Goal: Information Seeking & Learning: Check status

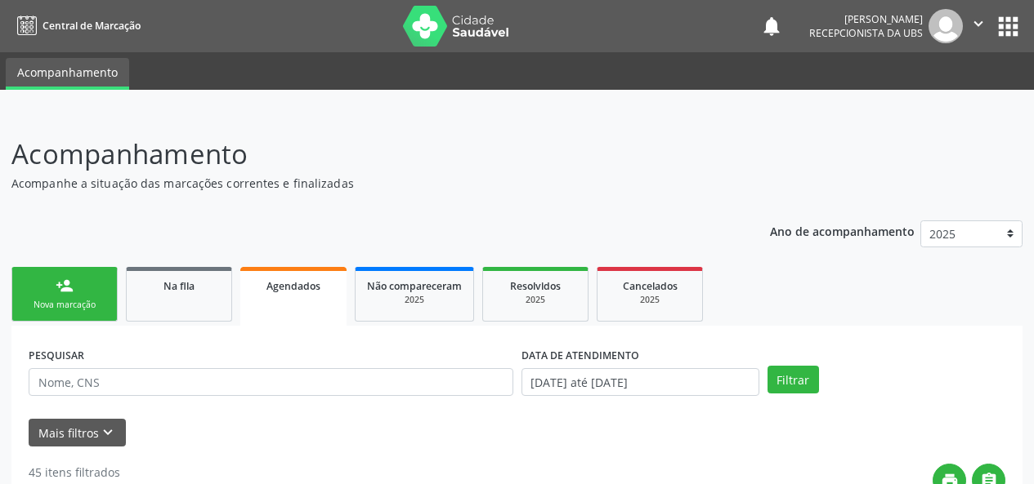
scroll to position [162, 0]
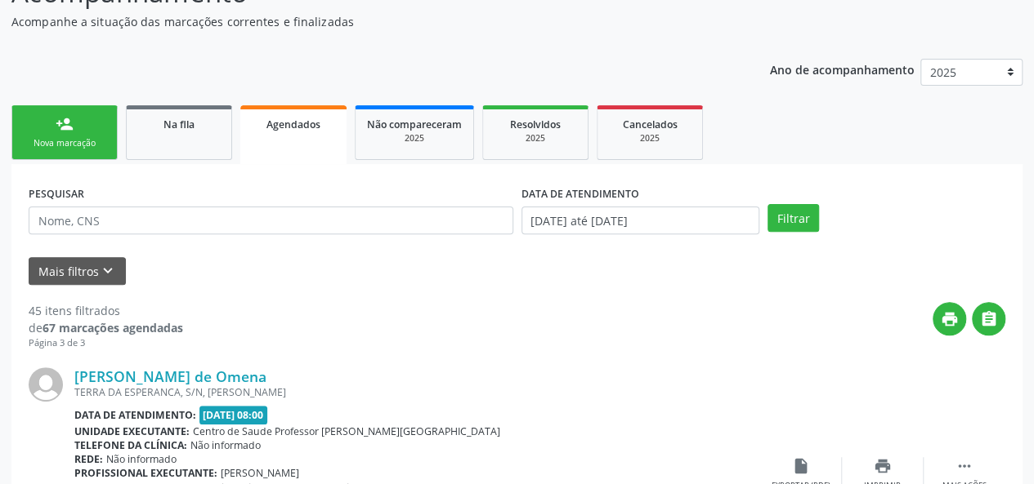
click at [292, 126] on span "Agendados" at bounding box center [293, 125] width 54 height 14
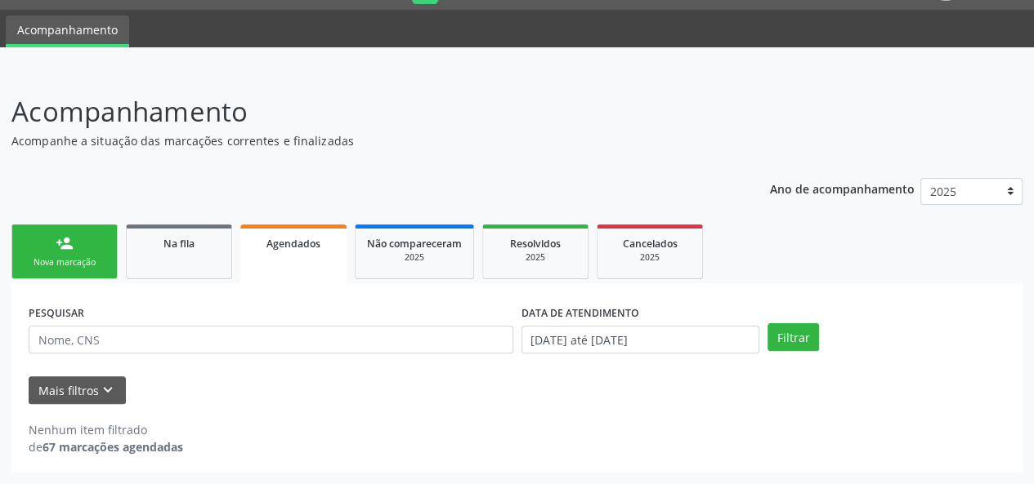
scroll to position [42, 0]
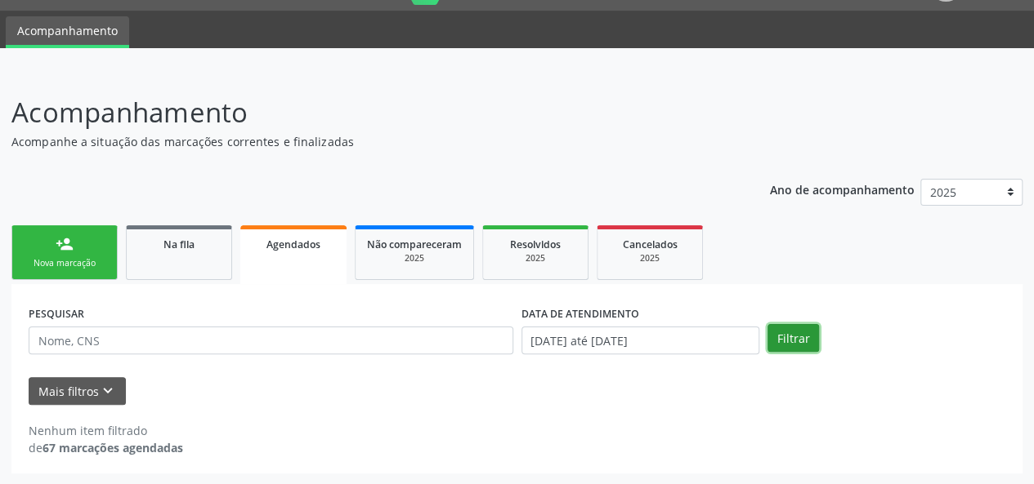
click at [801, 340] on button "Filtrar" at bounding box center [792, 338] width 51 height 28
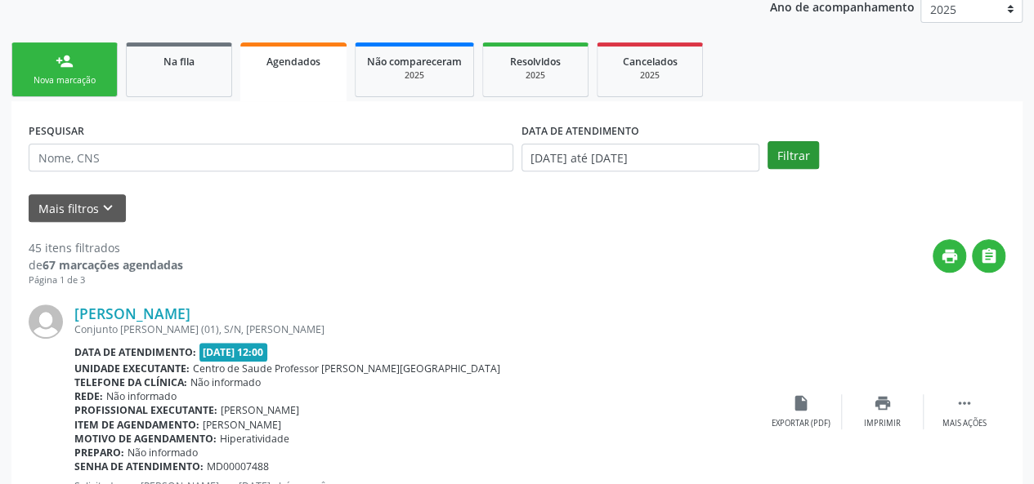
scroll to position [205, 0]
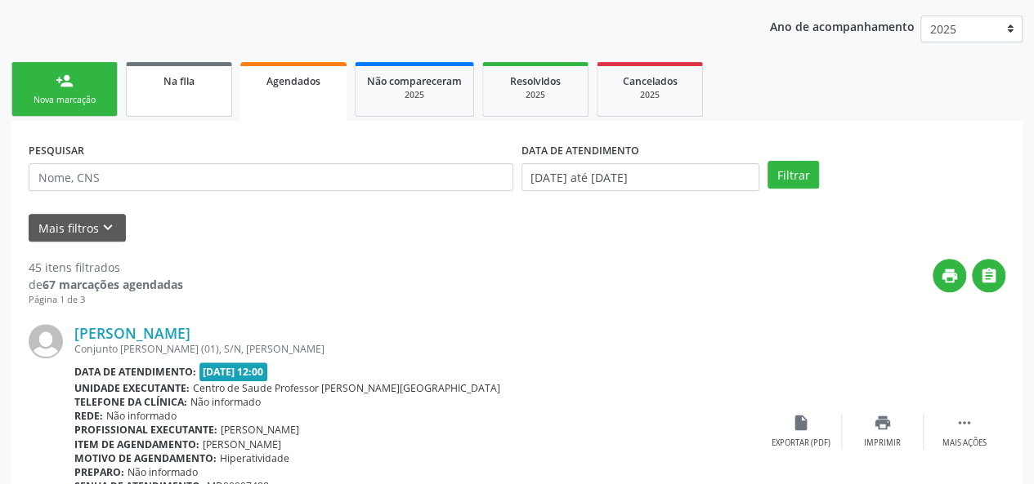
click at [178, 92] on link "Na fila" at bounding box center [179, 89] width 106 height 55
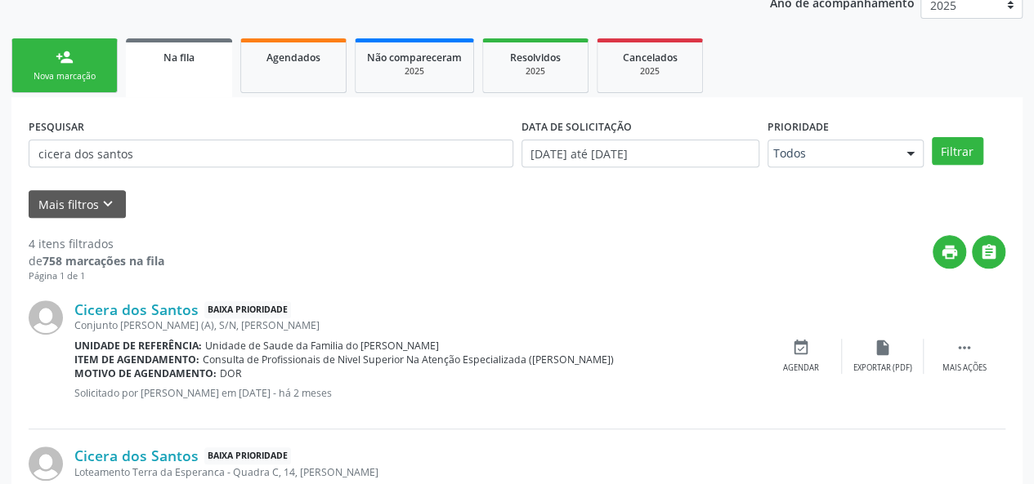
scroll to position [287, 0]
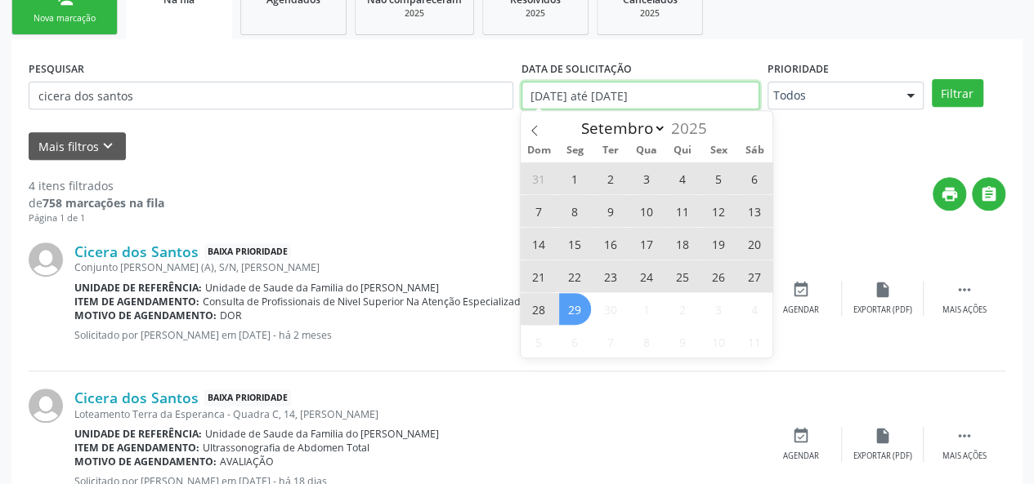
click at [641, 96] on input "[DATE] até [DATE]" at bounding box center [640, 96] width 238 height 28
click at [538, 125] on icon at bounding box center [534, 130] width 11 height 11
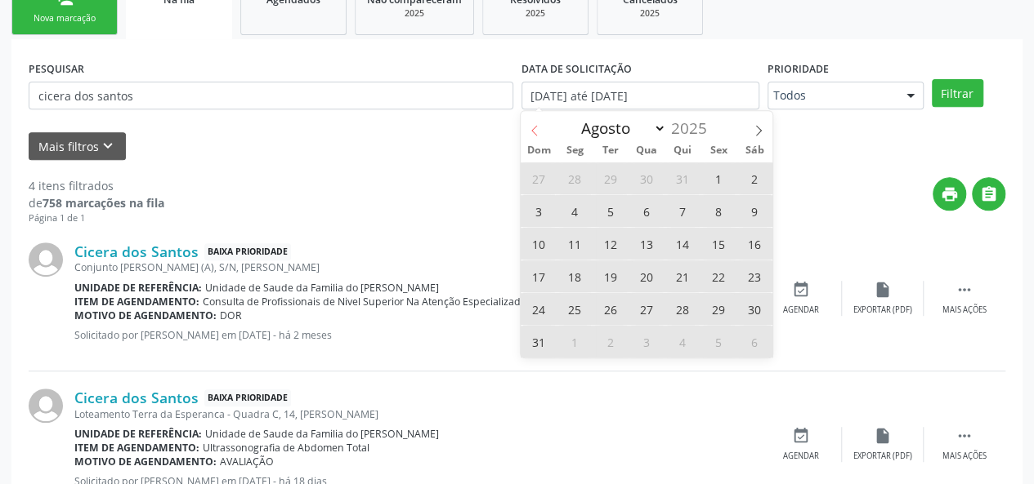
click at [538, 125] on icon at bounding box center [534, 130] width 11 height 11
select select "6"
click at [617, 175] on span "1" at bounding box center [611, 179] width 32 height 32
type input "[DATE]"
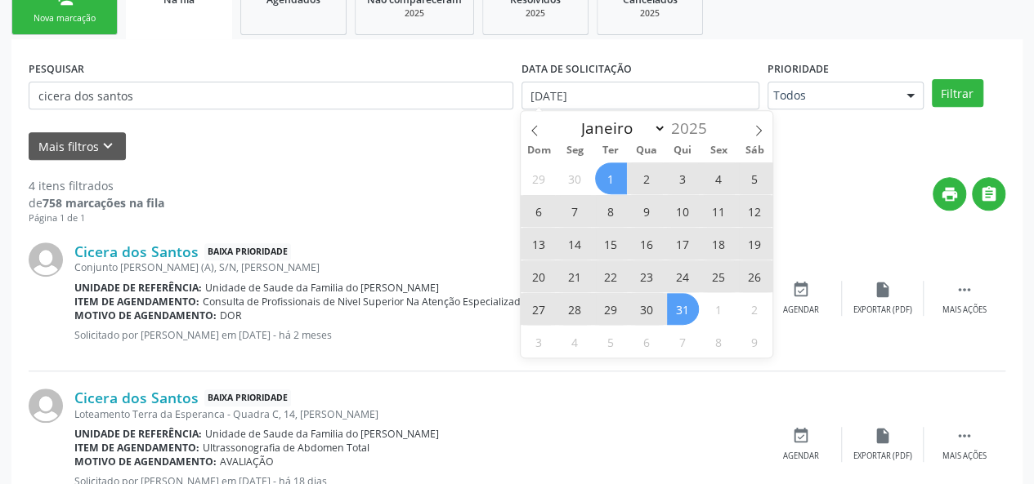
click at [677, 308] on span "31" at bounding box center [683, 309] width 32 height 32
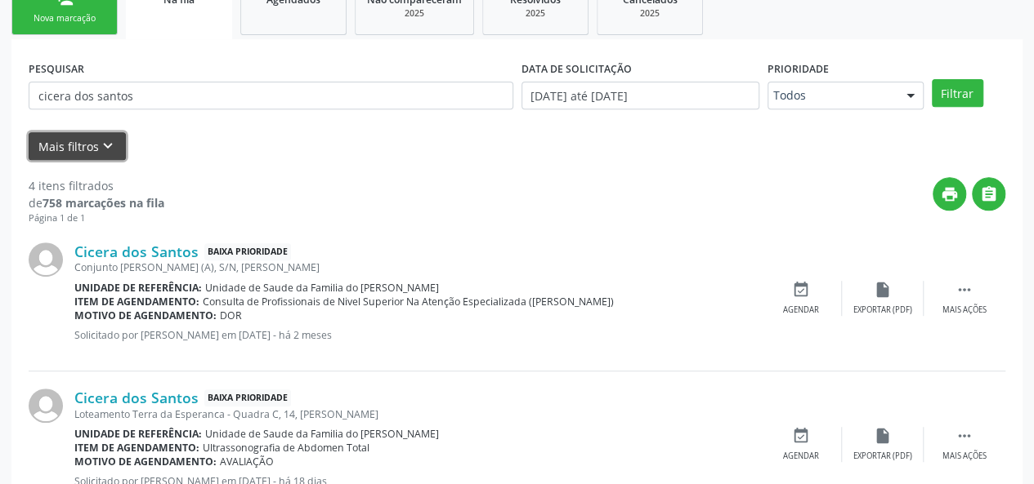
click at [65, 143] on button "Mais filtros keyboard_arrow_down" at bounding box center [77, 146] width 97 height 29
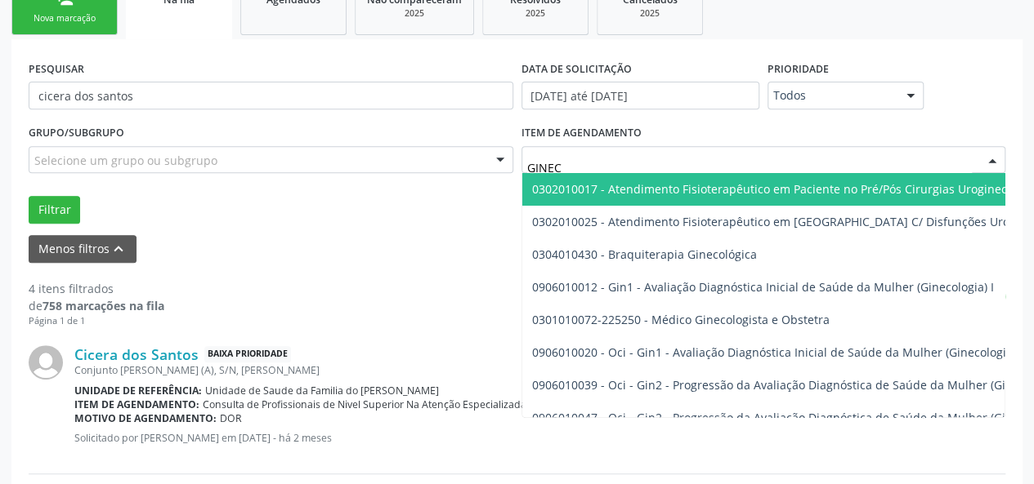
type input "GINECO"
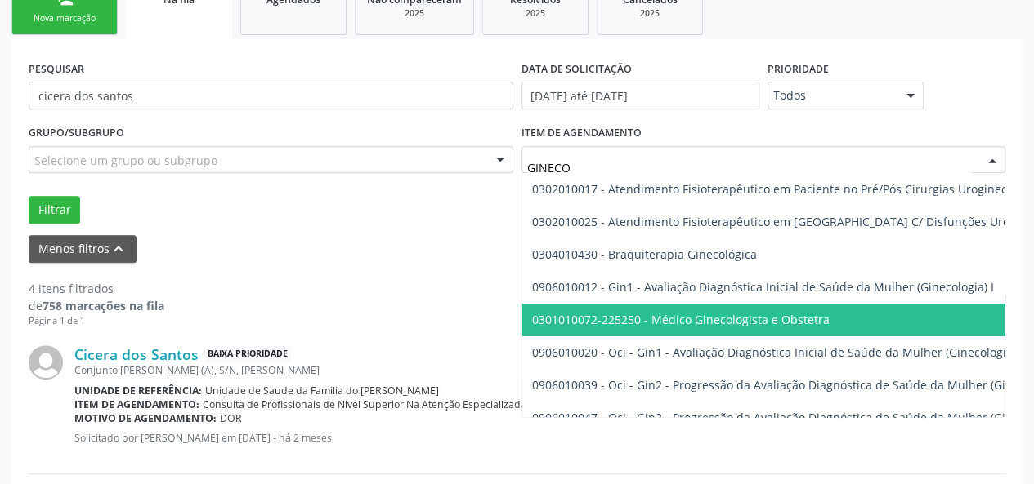
click at [651, 323] on span "0301010072-225250 - Médico Ginecologista e Obstetra" at bounding box center [680, 320] width 297 height 16
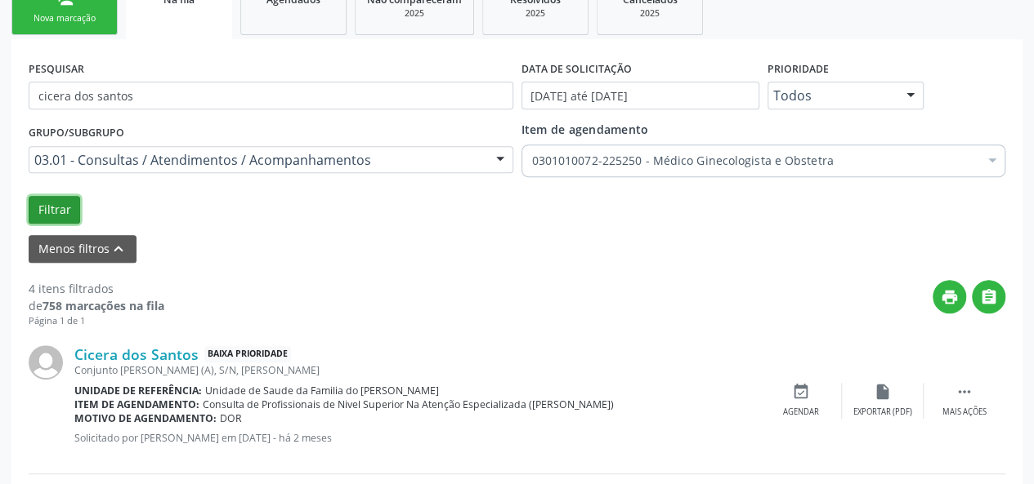
click at [44, 203] on button "Filtrar" at bounding box center [54, 210] width 51 height 28
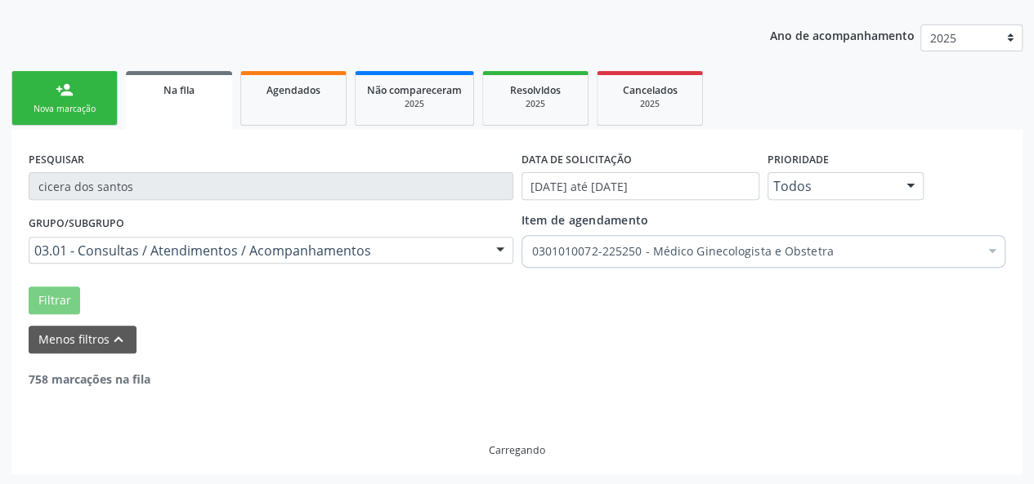
scroll to position [144, 0]
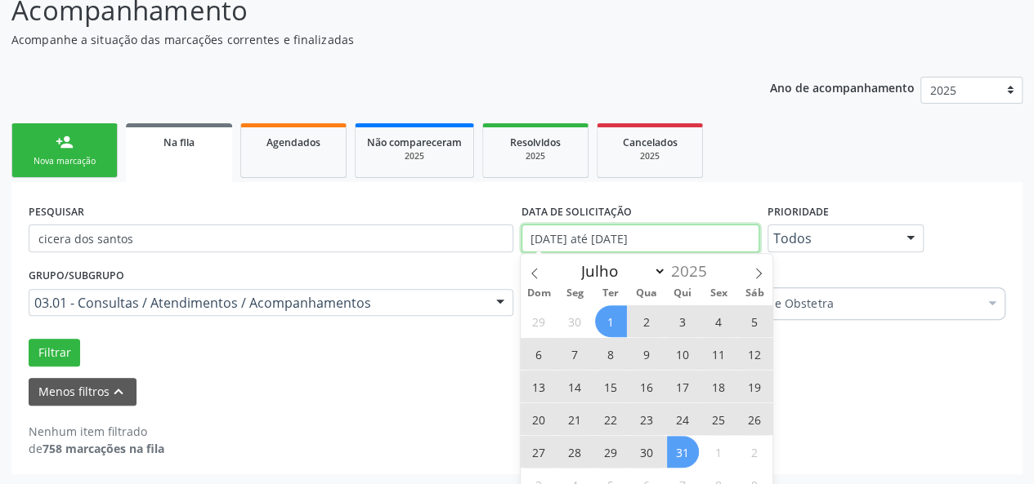
click at [626, 236] on input "[DATE] até [DATE]" at bounding box center [640, 239] width 238 height 28
click at [615, 318] on span "1" at bounding box center [611, 322] width 32 height 32
type input "[DATE]"
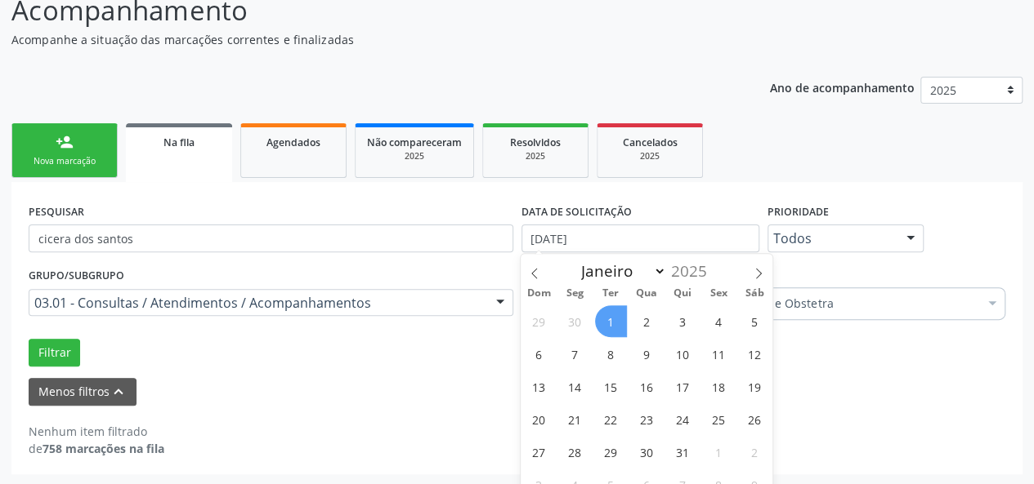
click at [603, 316] on span "1" at bounding box center [611, 322] width 32 height 32
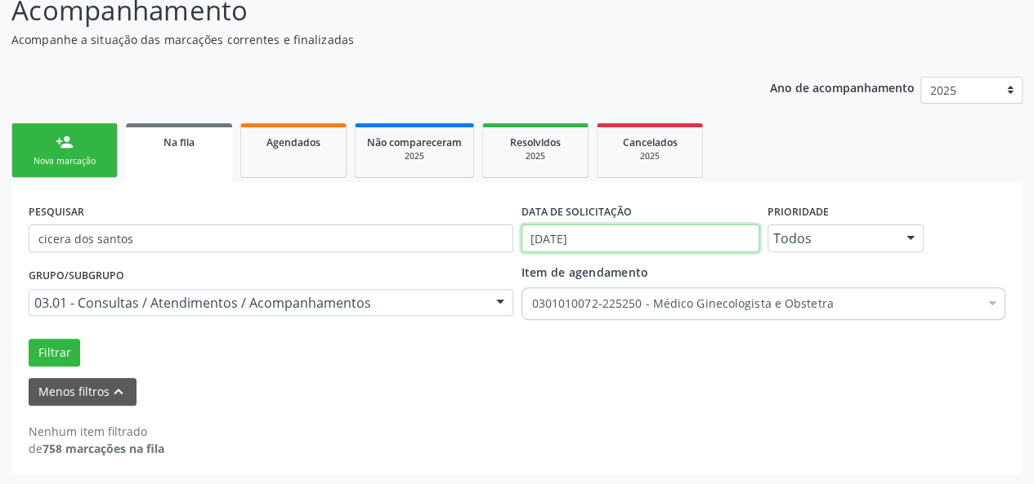
click at [627, 236] on input "[DATE]" at bounding box center [640, 239] width 238 height 28
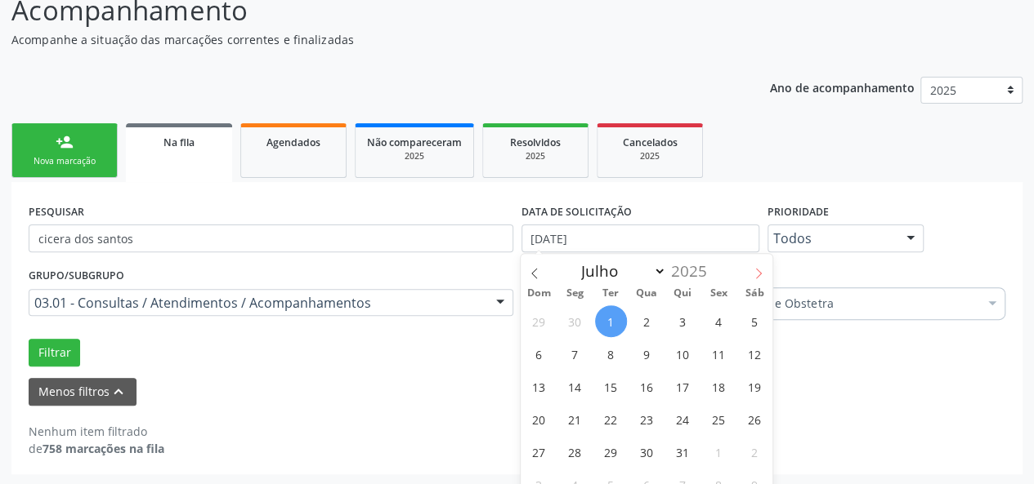
click at [753, 270] on icon at bounding box center [757, 273] width 11 height 11
select select "7"
click at [704, 326] on span "1" at bounding box center [719, 322] width 32 height 32
type input "[DATE]"
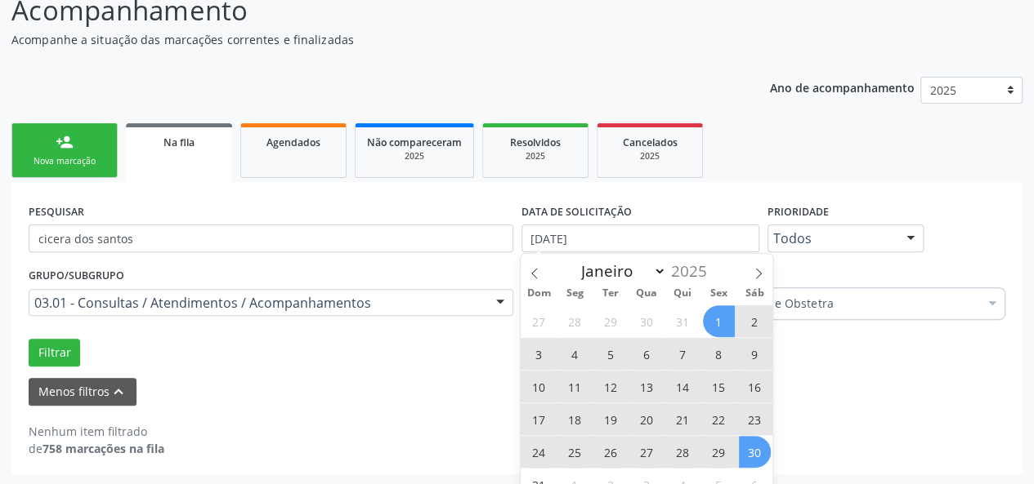
click at [748, 448] on span "30" at bounding box center [755, 452] width 32 height 32
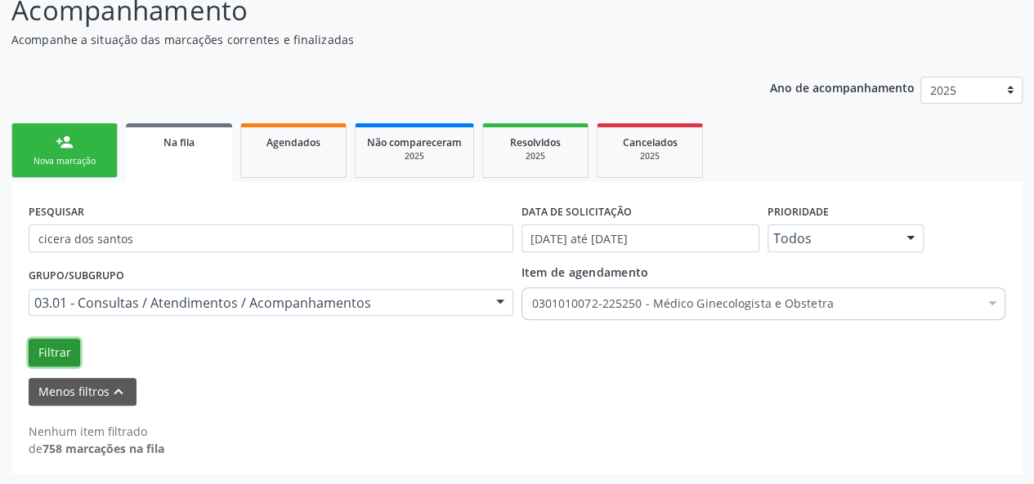
click at [43, 345] on button "Filtrar" at bounding box center [54, 353] width 51 height 28
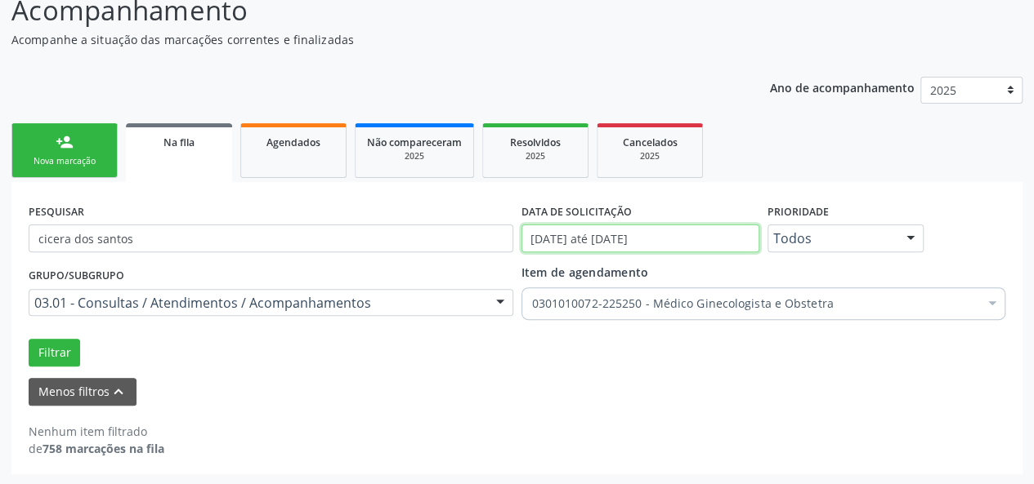
click at [562, 239] on input "[DATE] até [DATE]" at bounding box center [640, 239] width 238 height 28
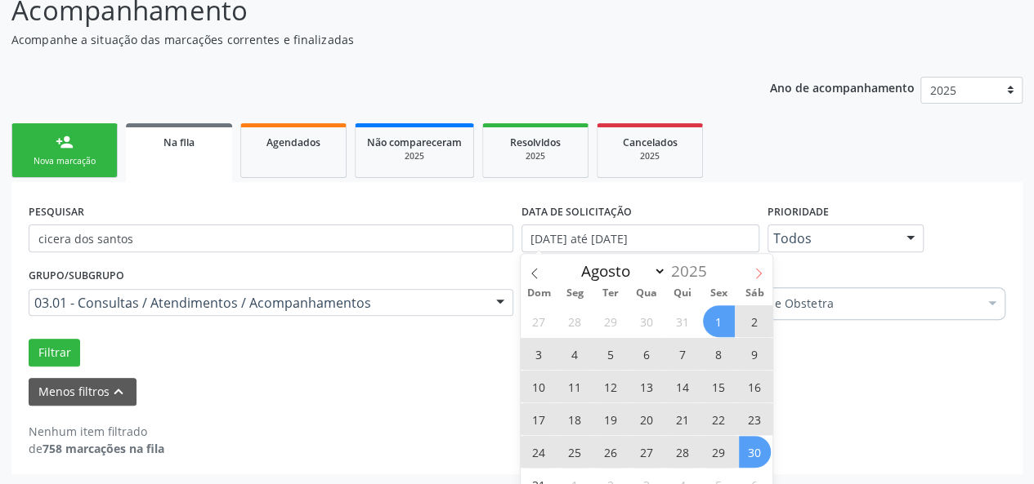
click at [760, 273] on icon at bounding box center [757, 273] width 11 height 11
select select "8"
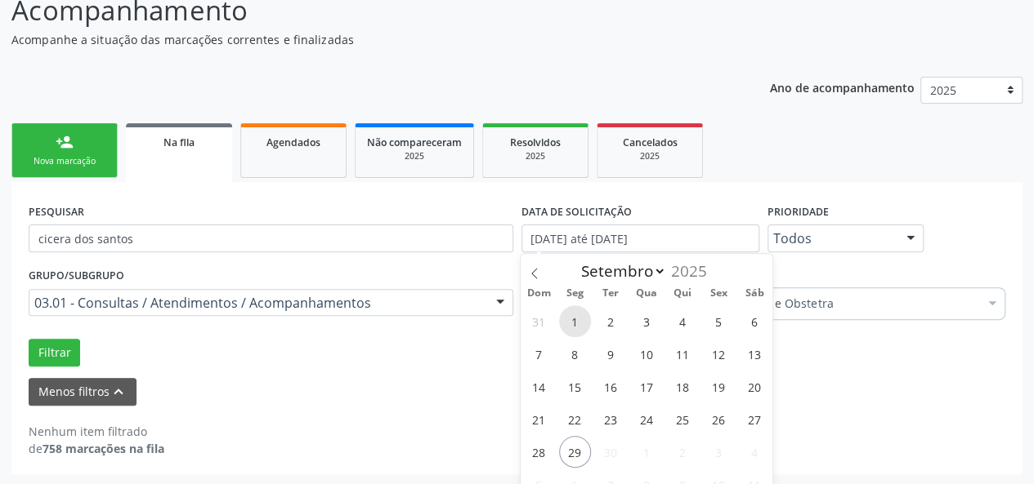
click at [572, 323] on span "1" at bounding box center [575, 322] width 32 height 32
type input "[DATE]"
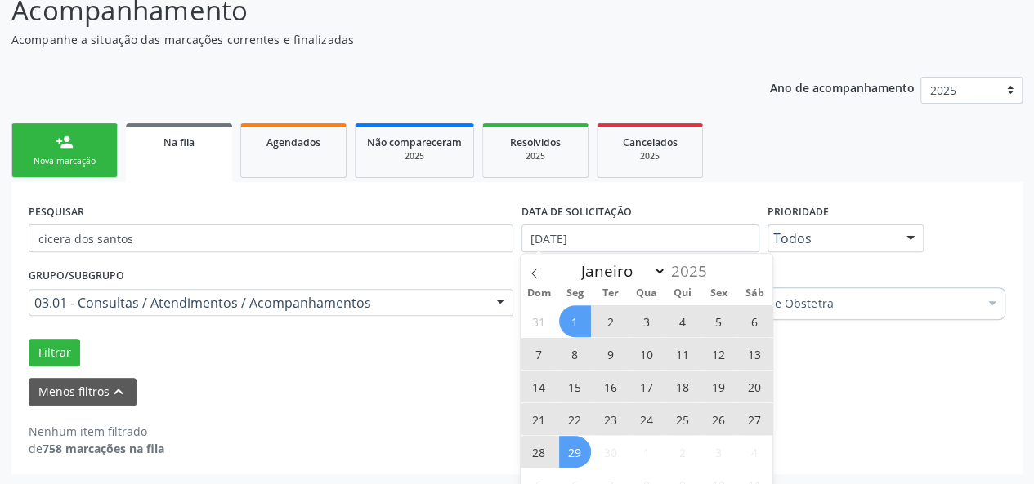
click at [573, 444] on span "29" at bounding box center [575, 452] width 32 height 32
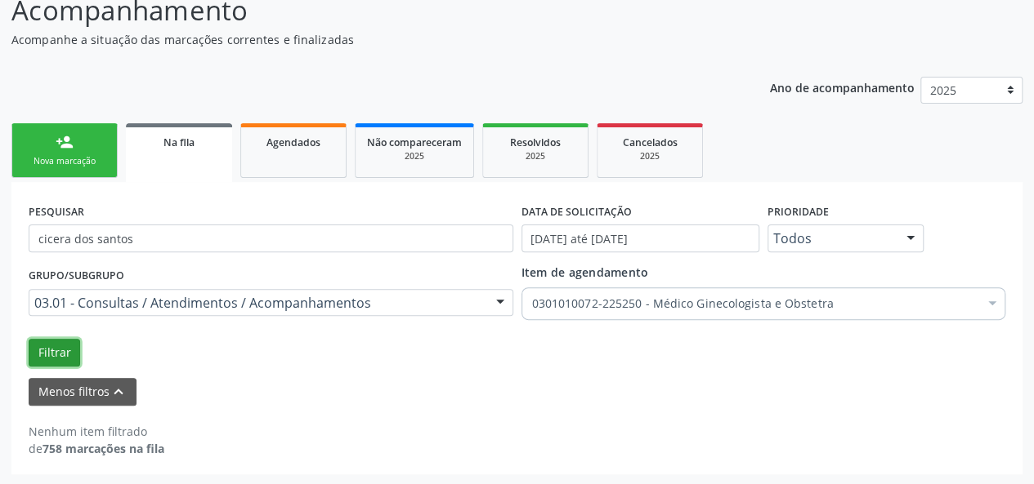
click at [58, 352] on button "Filtrar" at bounding box center [54, 353] width 51 height 28
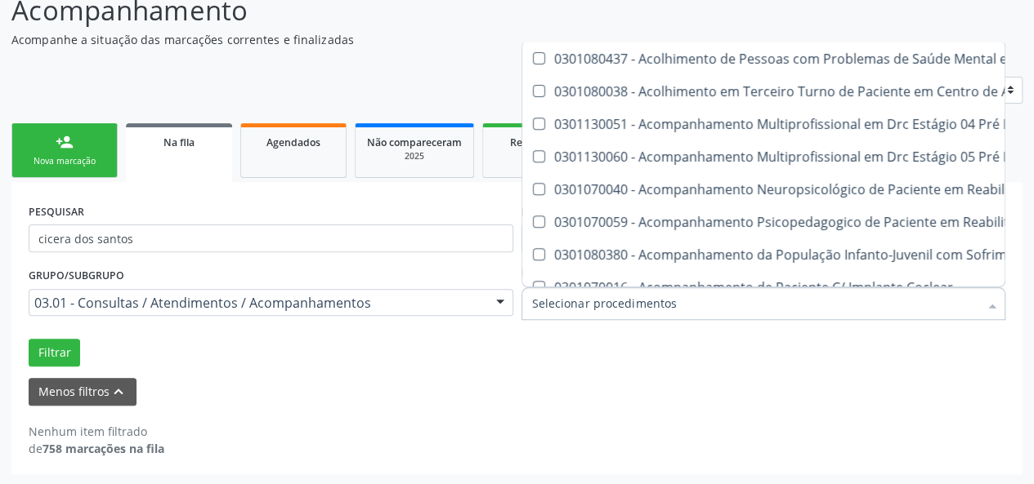
scroll to position [0, 0]
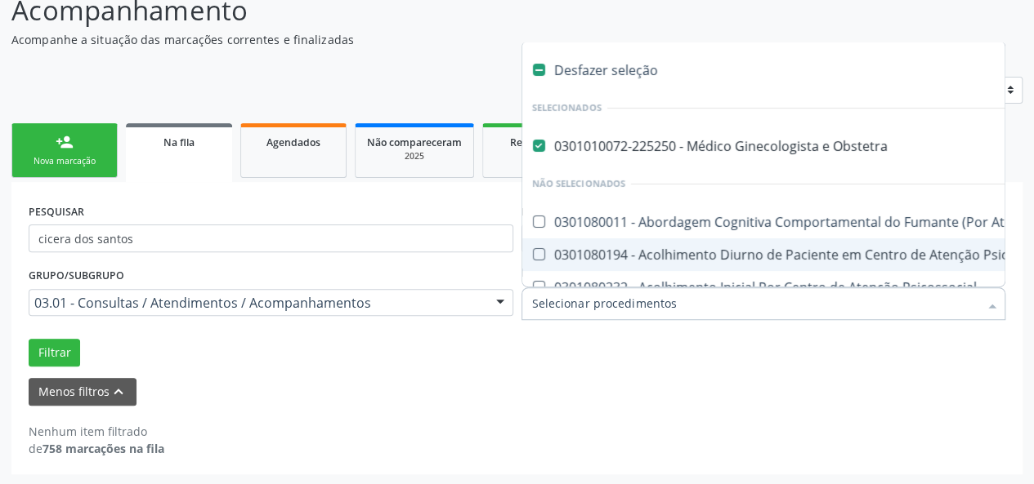
click at [575, 370] on form "PESQUISAR cicera dos santos DATA DE SOLICITAÇÃO [DATE] até [DATE] Prioridade To…" at bounding box center [517, 302] width 976 height 207
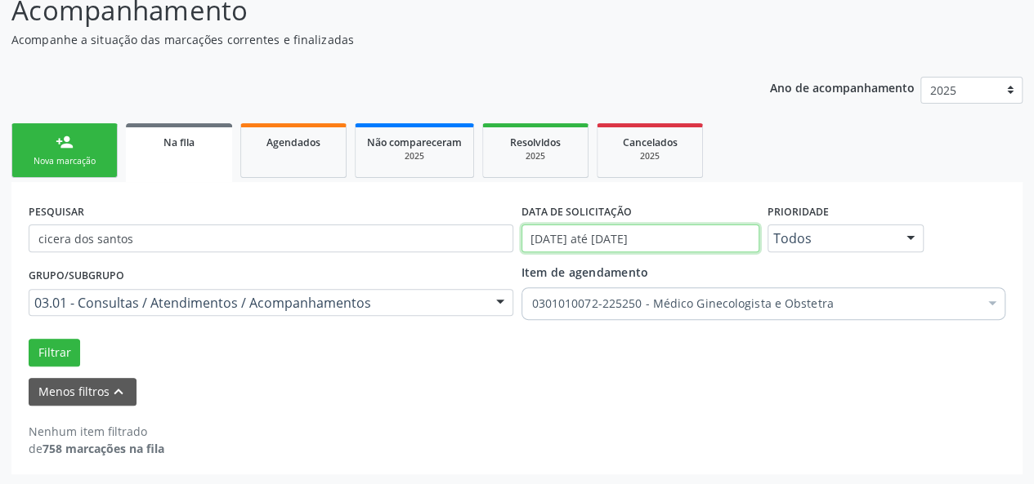
click at [616, 245] on input "[DATE] até [DATE]" at bounding box center [640, 239] width 238 height 28
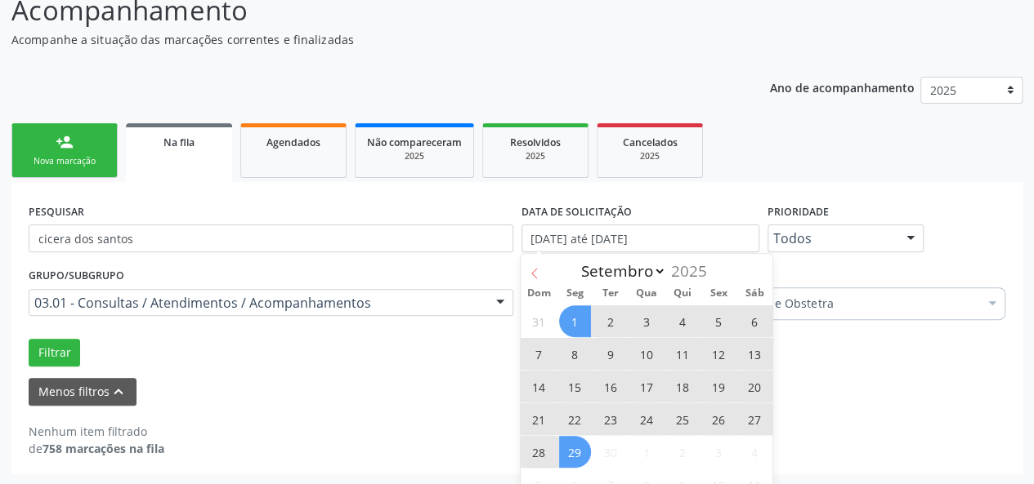
click at [532, 271] on icon at bounding box center [534, 273] width 11 height 11
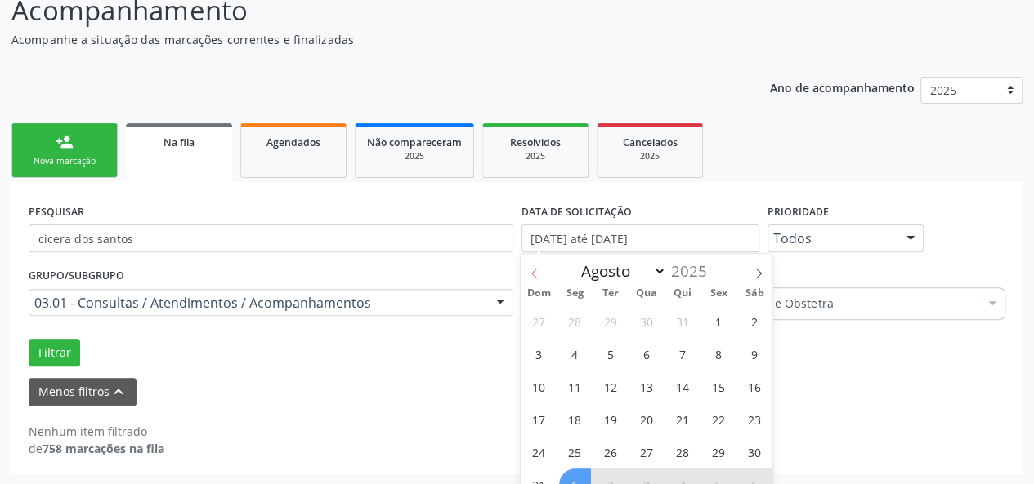
click at [532, 271] on icon at bounding box center [534, 273] width 11 height 11
select select "6"
click at [644, 351] on span "9" at bounding box center [647, 354] width 32 height 32
type input "[DATE]"
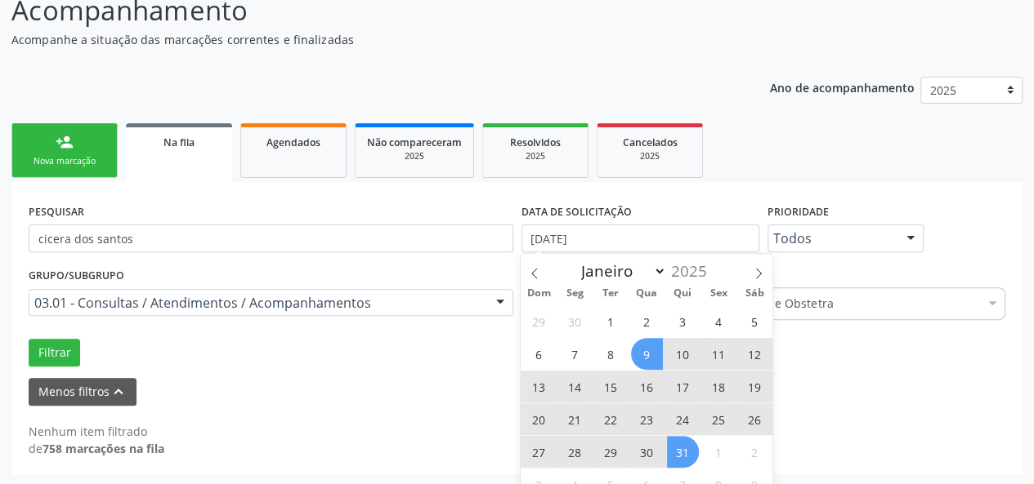
click at [672, 449] on span "31" at bounding box center [683, 452] width 32 height 32
click at [733, 238] on input "[DATE] até [DATE]" at bounding box center [640, 239] width 238 height 28
click at [761, 268] on icon at bounding box center [757, 273] width 11 height 11
select select "7"
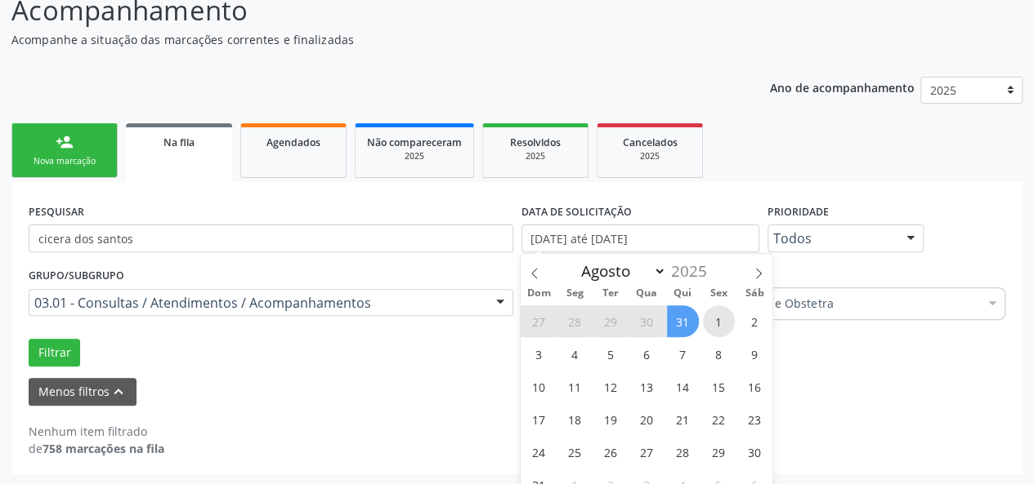
click at [721, 315] on span "1" at bounding box center [719, 322] width 32 height 32
type input "[DATE]"
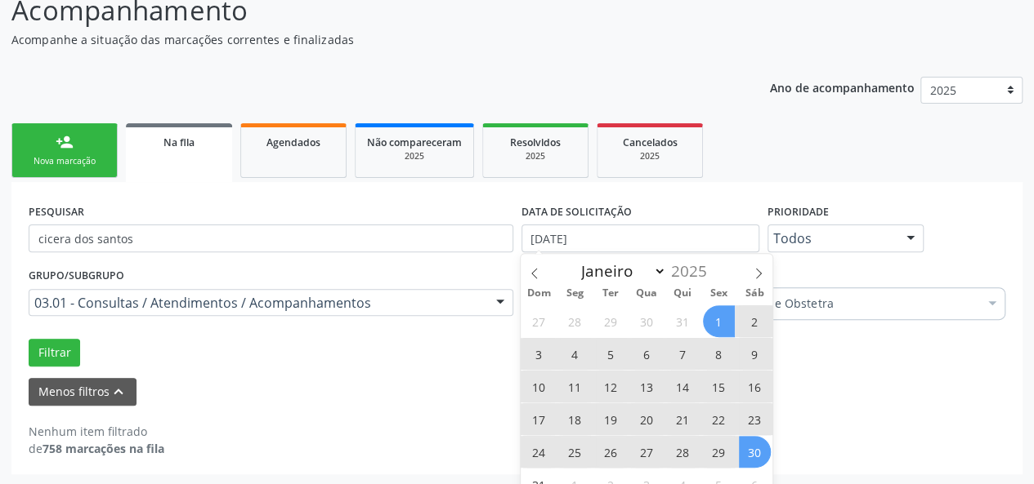
click at [745, 449] on span "30" at bounding box center [755, 452] width 32 height 32
click at [715, 236] on input "[DATE] até [DATE]" at bounding box center [640, 239] width 238 height 28
click at [753, 268] on icon at bounding box center [757, 273] width 11 height 11
select select "8"
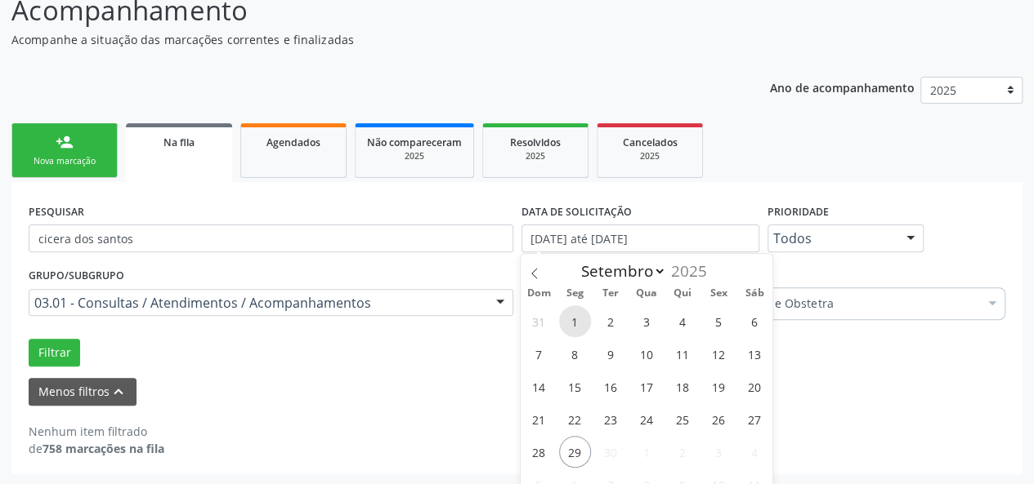
click at [569, 319] on span "1" at bounding box center [575, 322] width 32 height 32
type input "[DATE]"
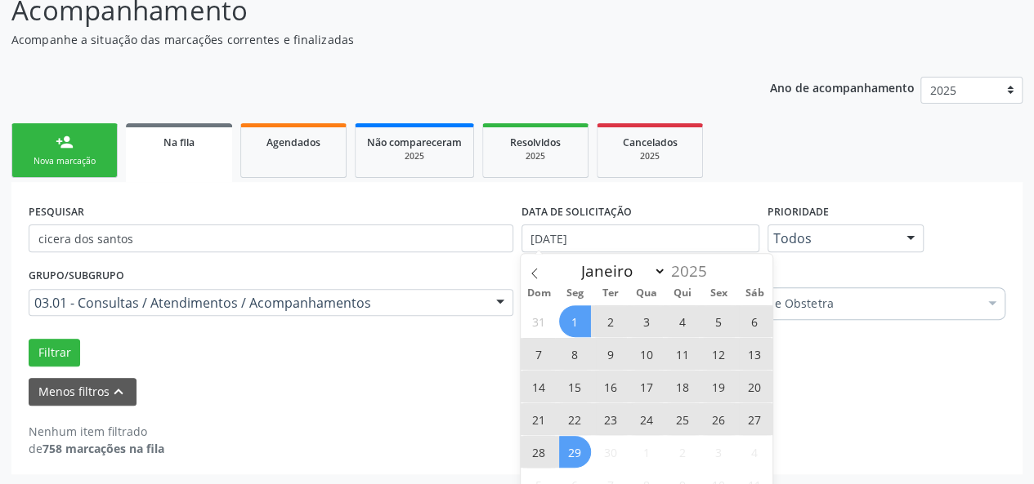
click at [573, 445] on span "29" at bounding box center [575, 452] width 32 height 32
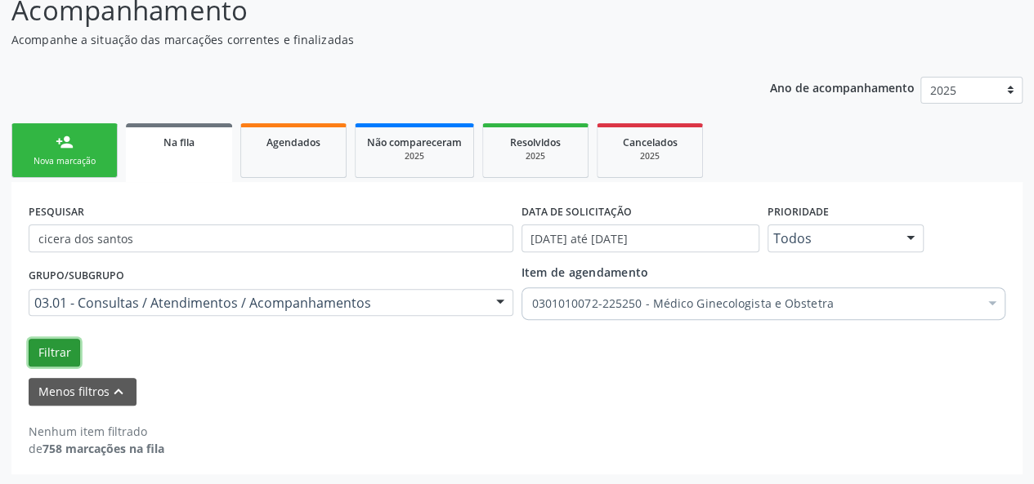
click at [52, 350] on button "Filtrar" at bounding box center [54, 353] width 51 height 28
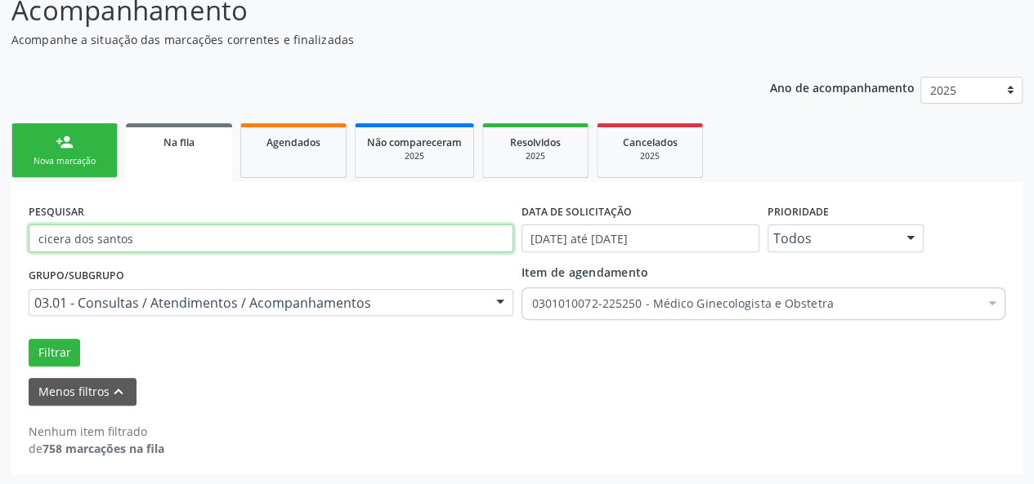
drag, startPoint x: 183, startPoint y: 246, endPoint x: 32, endPoint y: 238, distance: 151.4
click at [32, 238] on input "cicera dos santos" at bounding box center [271, 239] width 484 height 28
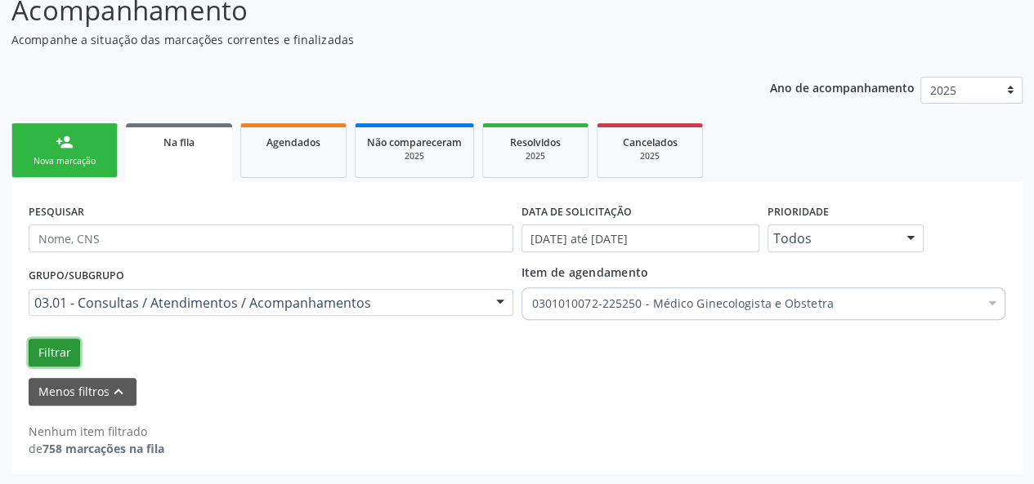
click at [42, 349] on button "Filtrar" at bounding box center [54, 353] width 51 height 28
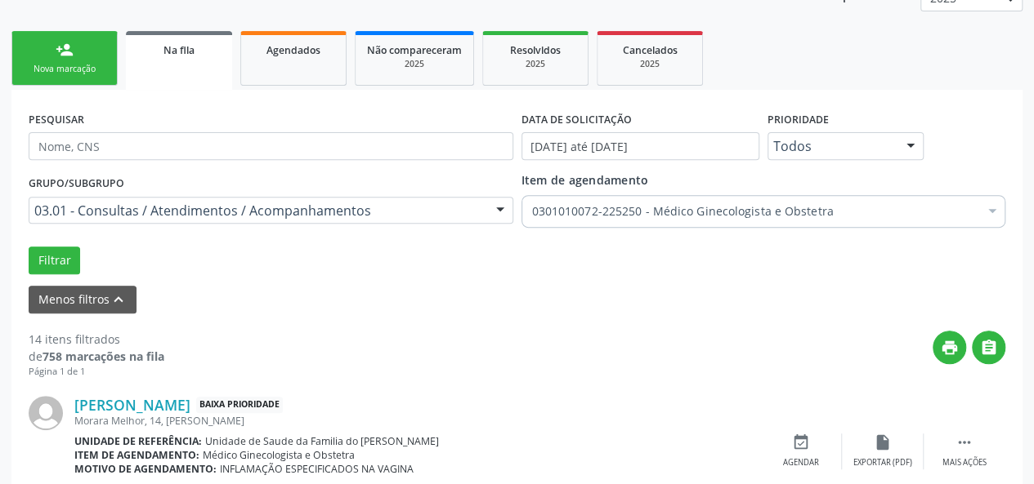
scroll to position [225, 0]
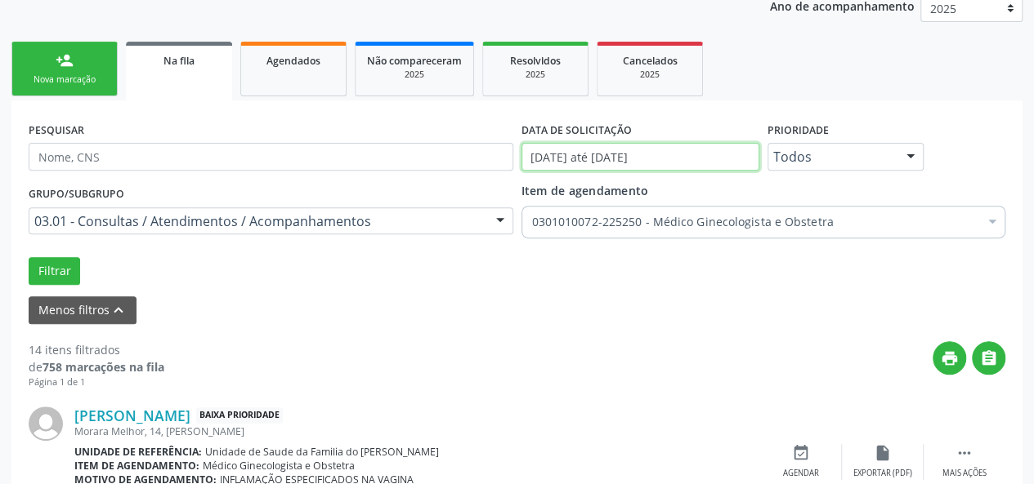
click at [601, 157] on input "[DATE] até [DATE]" at bounding box center [640, 157] width 238 height 28
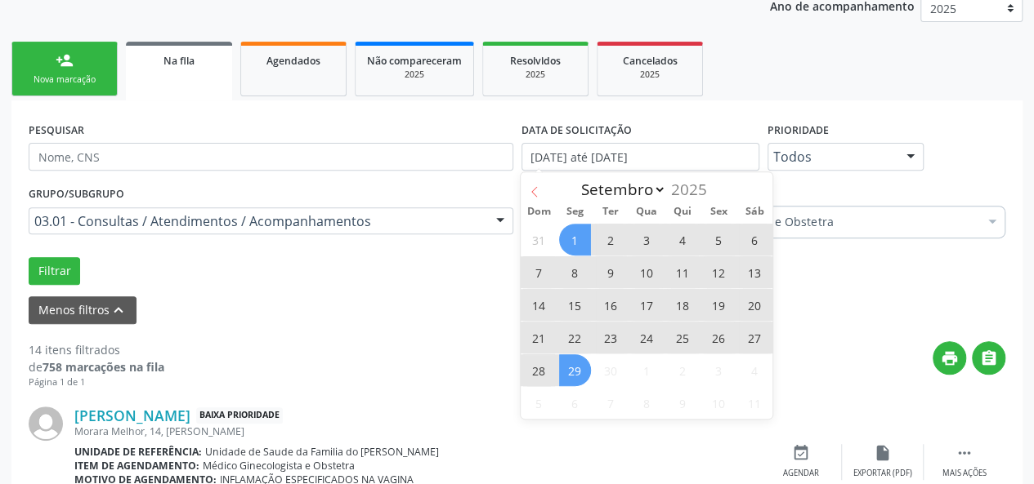
click at [533, 190] on icon at bounding box center [534, 191] width 11 height 11
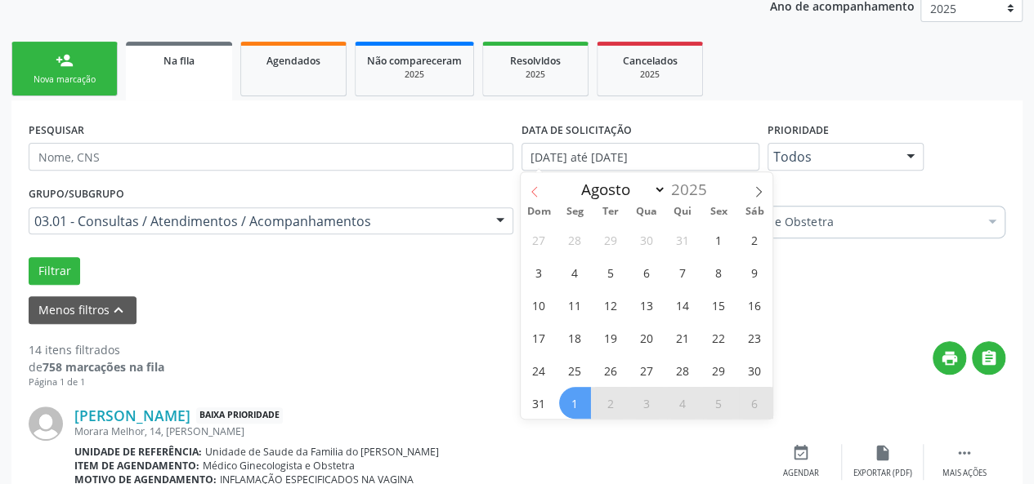
click at [533, 190] on icon at bounding box center [534, 191] width 11 height 11
select select "6"
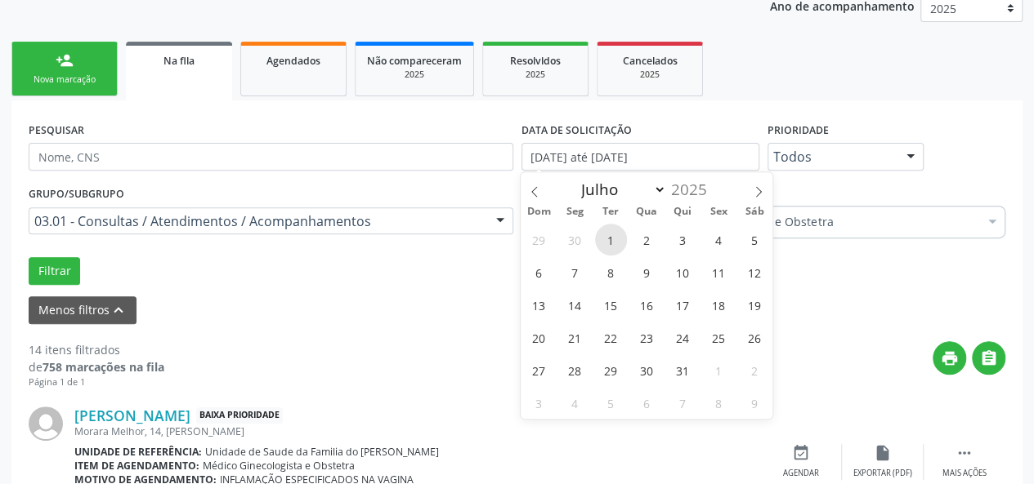
click at [613, 239] on span "1" at bounding box center [611, 240] width 32 height 32
type input "[DATE]"
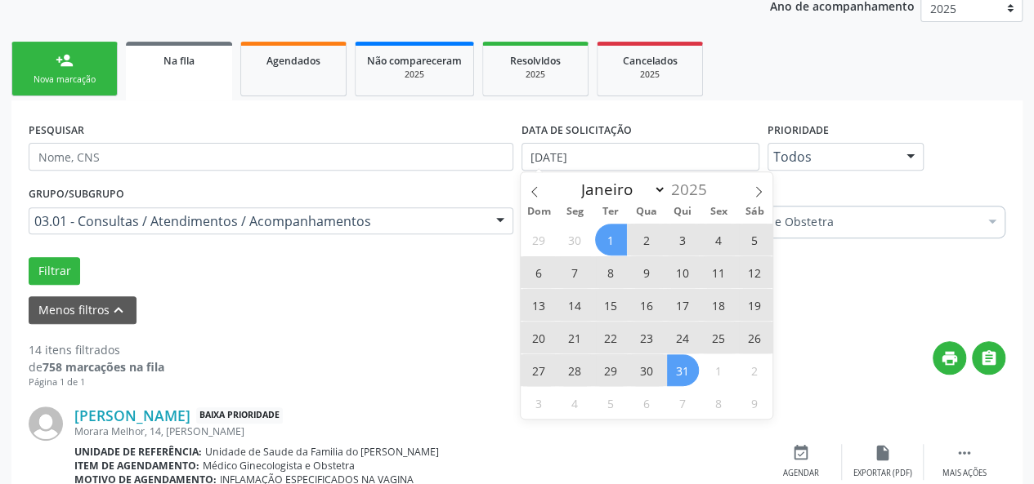
click at [679, 367] on span "31" at bounding box center [683, 371] width 32 height 32
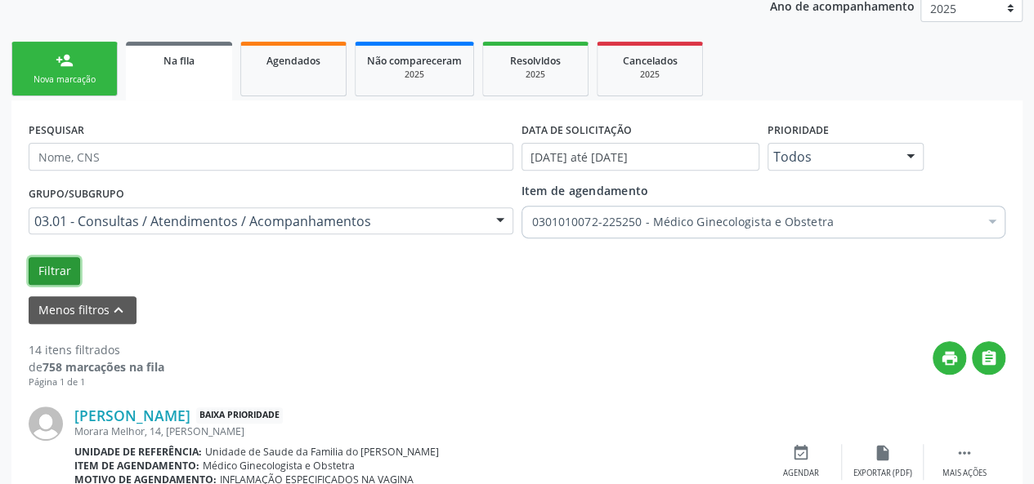
click at [45, 271] on button "Filtrar" at bounding box center [54, 271] width 51 height 28
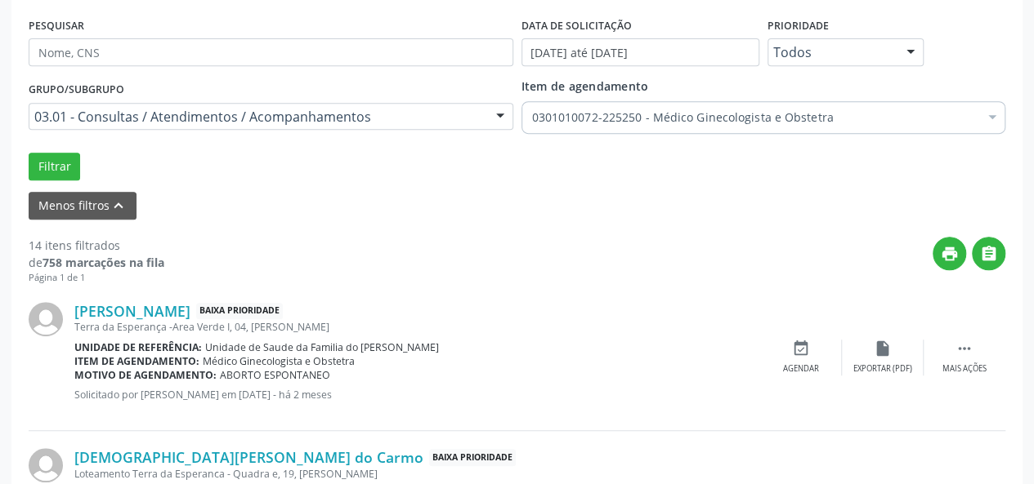
scroll to position [337, 0]
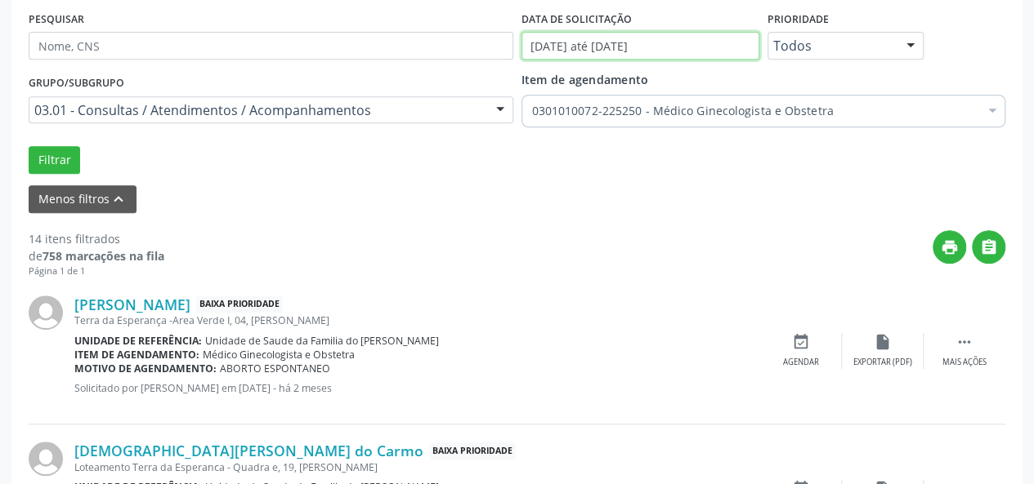
click at [636, 42] on input "[DATE] até [DATE]" at bounding box center [640, 46] width 238 height 28
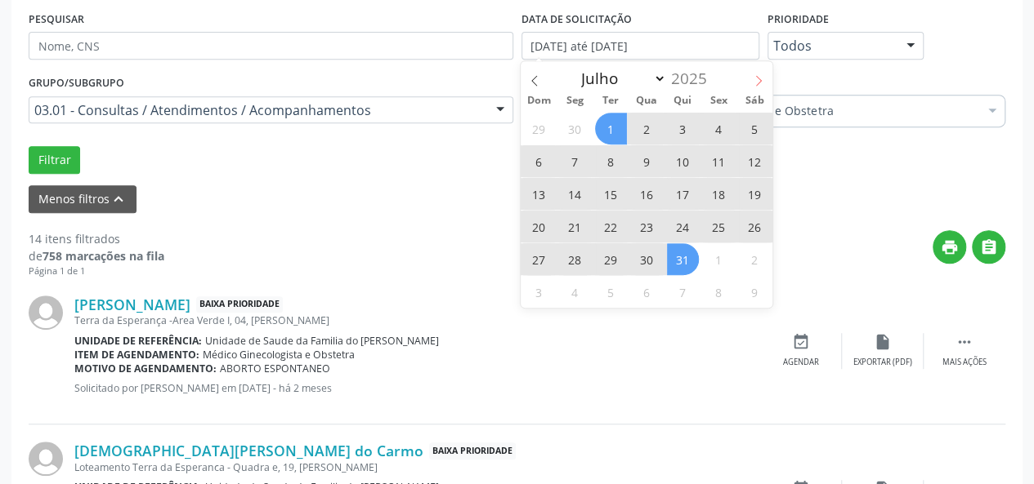
click at [755, 83] on icon at bounding box center [757, 80] width 11 height 11
select select "7"
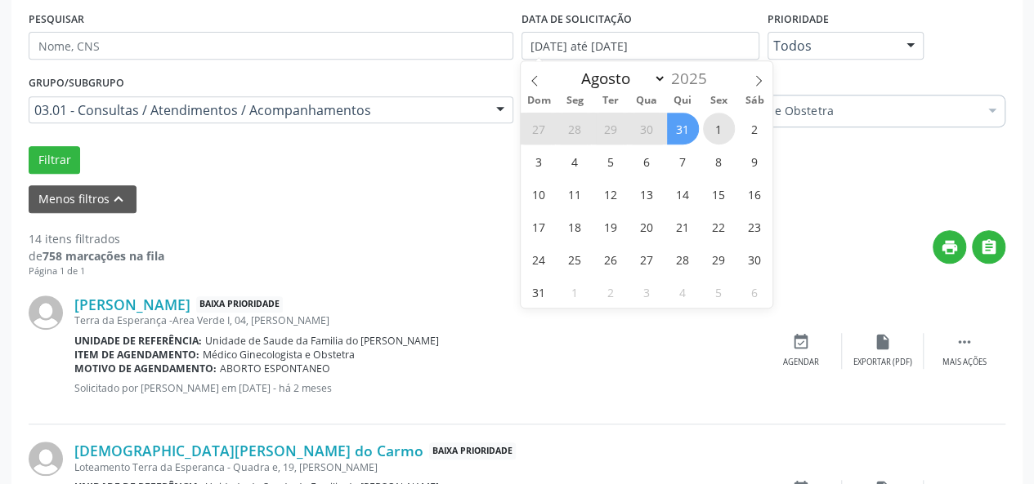
click at [711, 117] on span "1" at bounding box center [719, 129] width 32 height 32
type input "[DATE]"
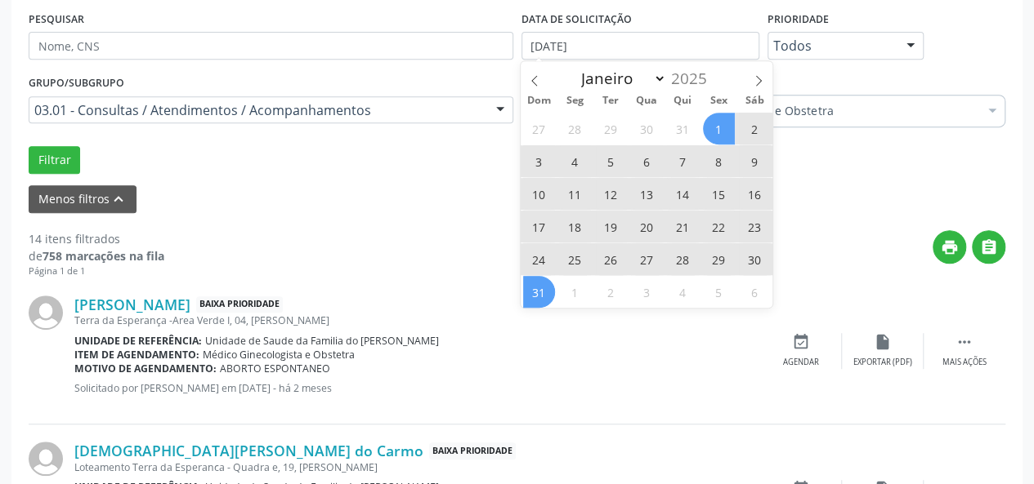
click at [530, 291] on span "31" at bounding box center [539, 292] width 32 height 32
click at [726, 44] on input "[DATE] até [DATE]" at bounding box center [640, 46] width 238 height 28
click at [758, 75] on icon at bounding box center [757, 80] width 11 height 11
select select "8"
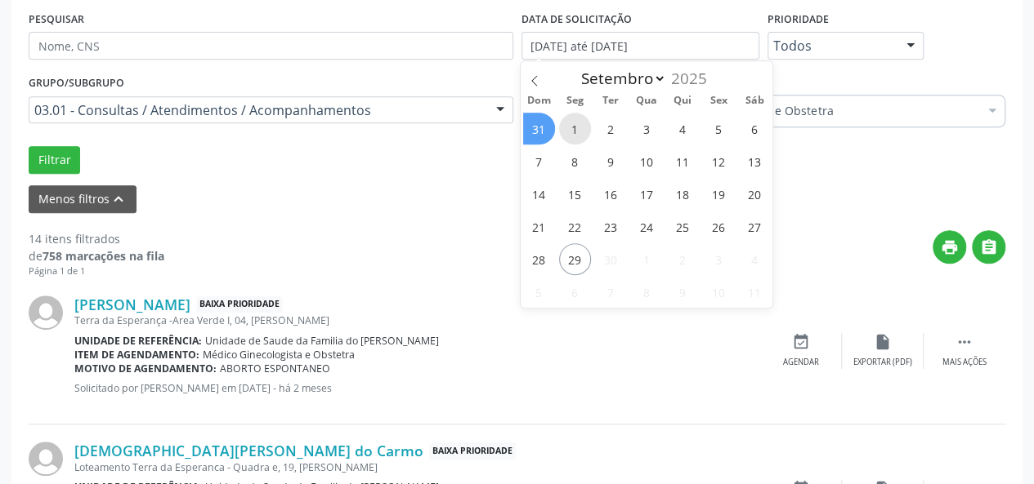
click at [567, 123] on span "1" at bounding box center [575, 129] width 32 height 32
type input "[DATE]"
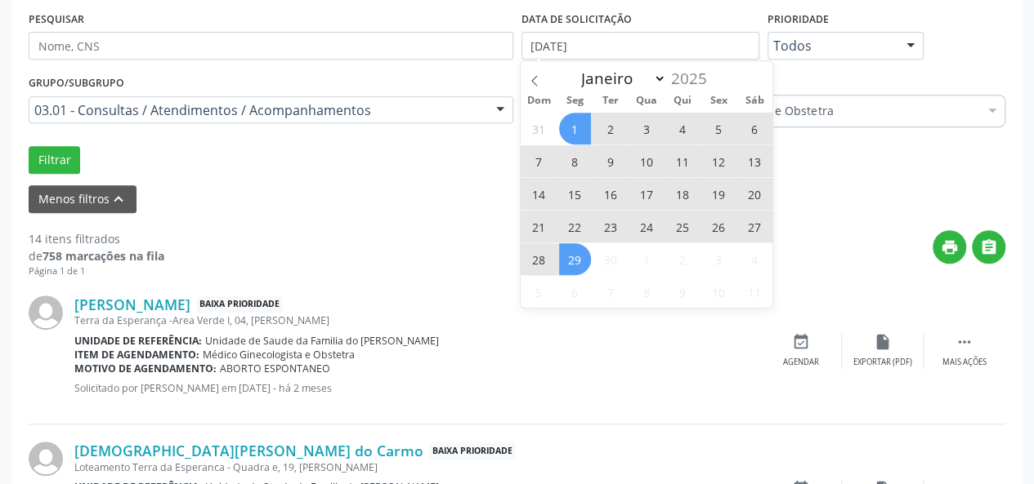
click at [571, 261] on span "29" at bounding box center [575, 259] width 32 height 32
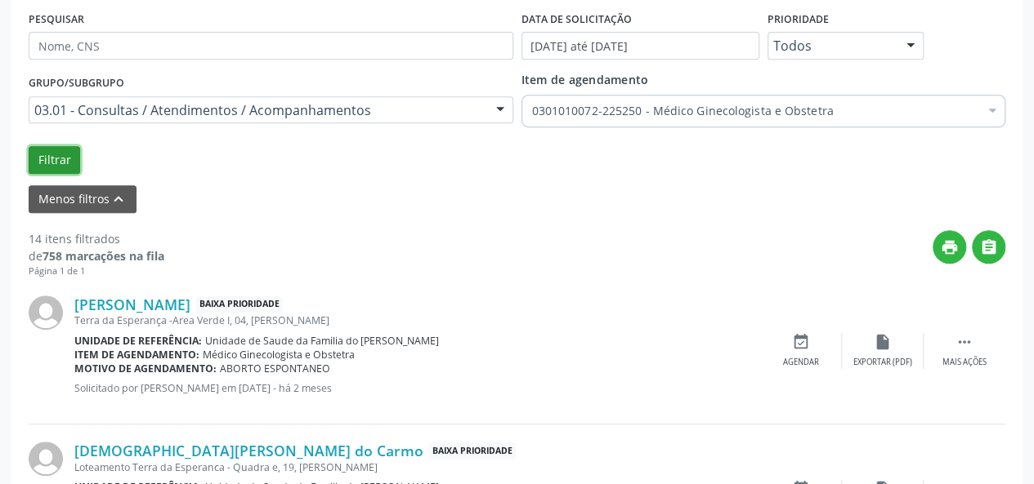
click at [38, 153] on button "Filtrar" at bounding box center [54, 160] width 51 height 28
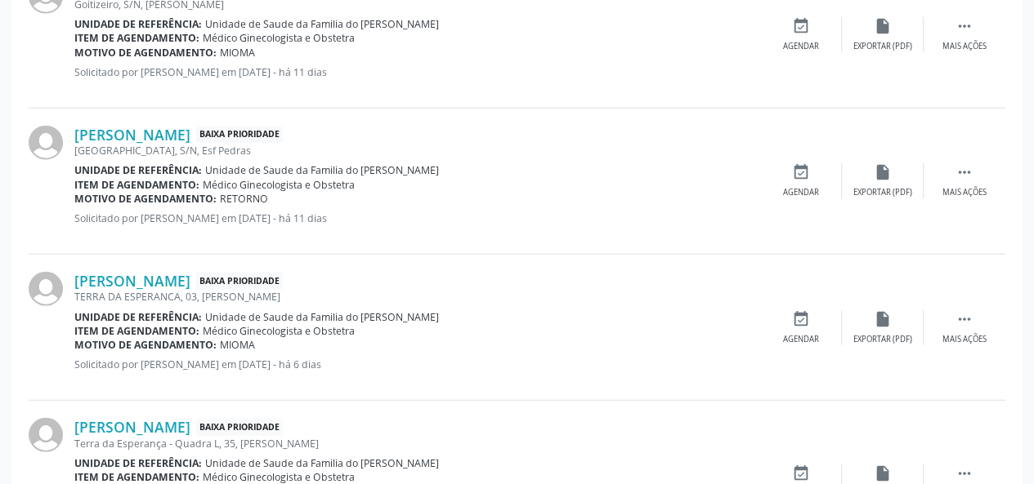
scroll to position [2219, 0]
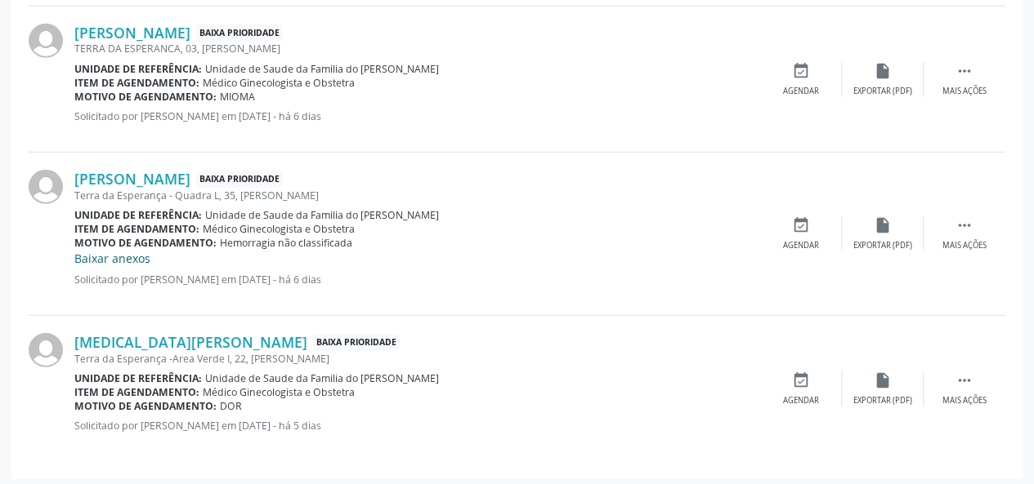
click at [131, 252] on link "Baixar anexos" at bounding box center [112, 259] width 76 height 16
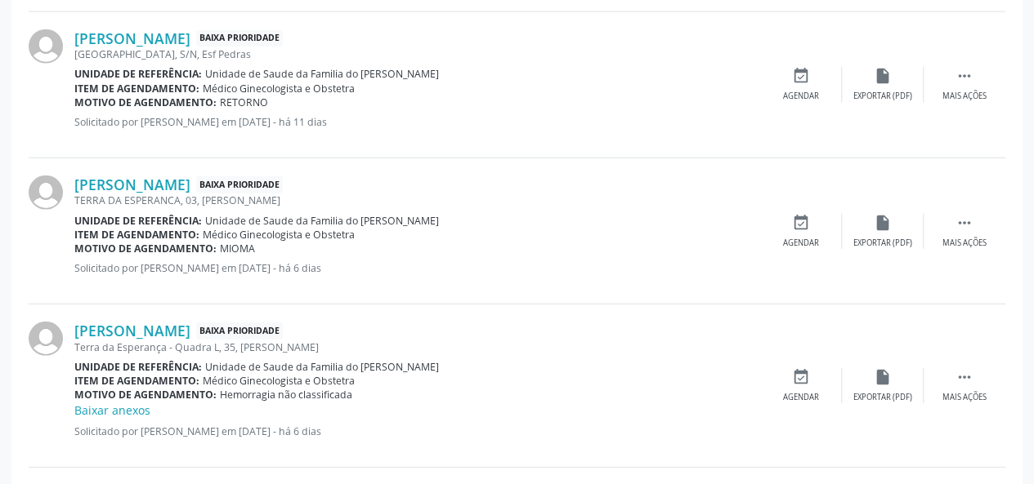
scroll to position [2137, 0]
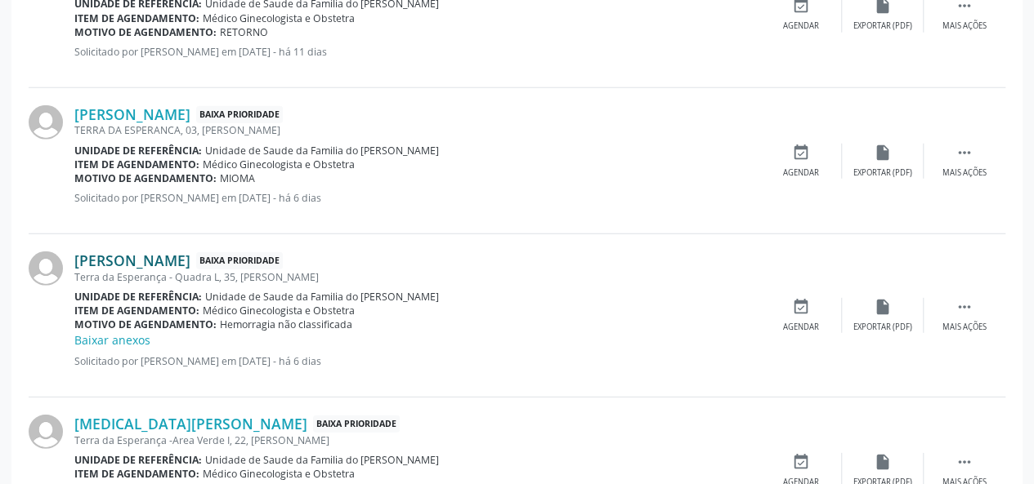
click at [190, 252] on link "[PERSON_NAME]" at bounding box center [132, 261] width 116 height 18
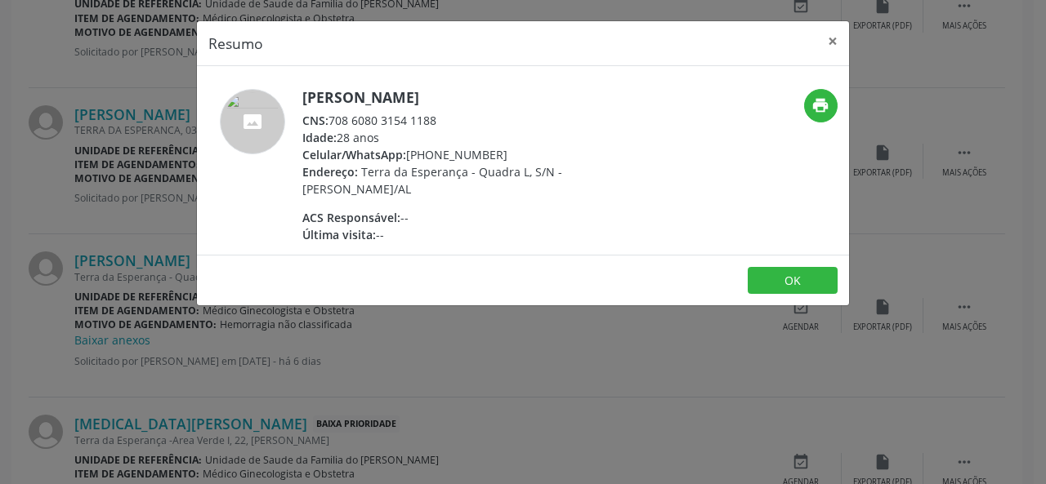
click at [547, 98] on h5 "[PERSON_NAME]" at bounding box center [461, 97] width 318 height 17
drag, startPoint x: 439, startPoint y: 120, endPoint x: 333, endPoint y: 122, distance: 105.4
click at [333, 122] on div "CNS: 708 6080 3154 1188" at bounding box center [461, 120] width 318 height 17
copy div "708 6080 3154 1188"
click at [832, 38] on button "×" at bounding box center [832, 41] width 33 height 40
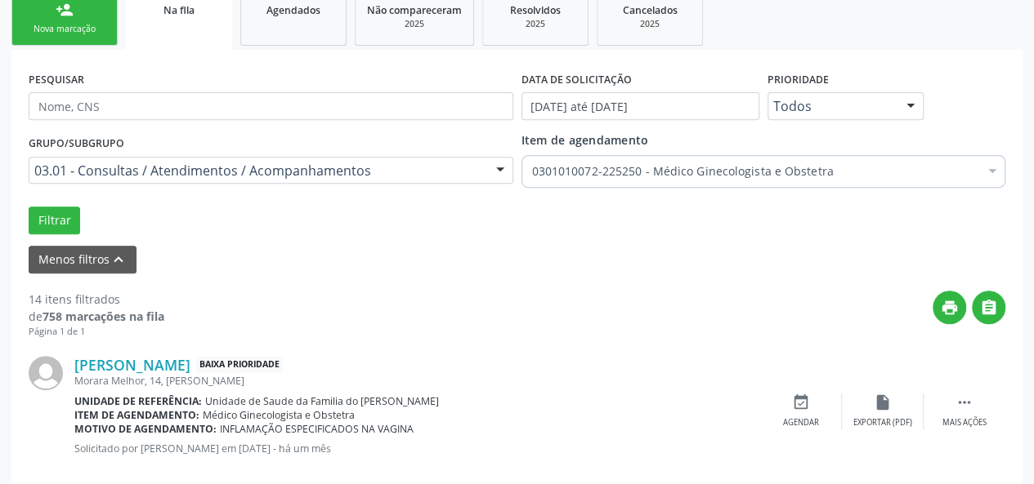
scroll to position [82, 0]
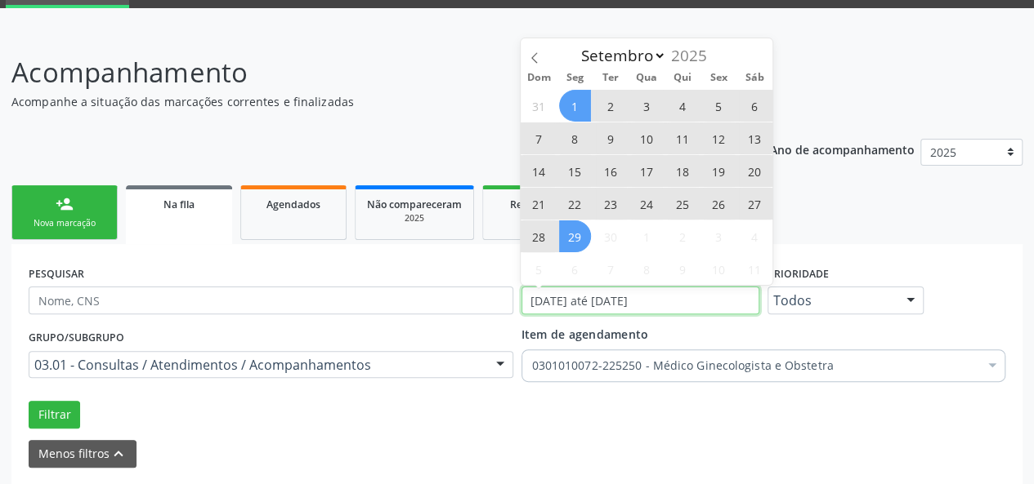
click at [676, 300] on input "[DATE] até [DATE]" at bounding box center [640, 301] width 238 height 28
click at [572, 100] on span "1" at bounding box center [575, 106] width 32 height 32
type input "[DATE]"
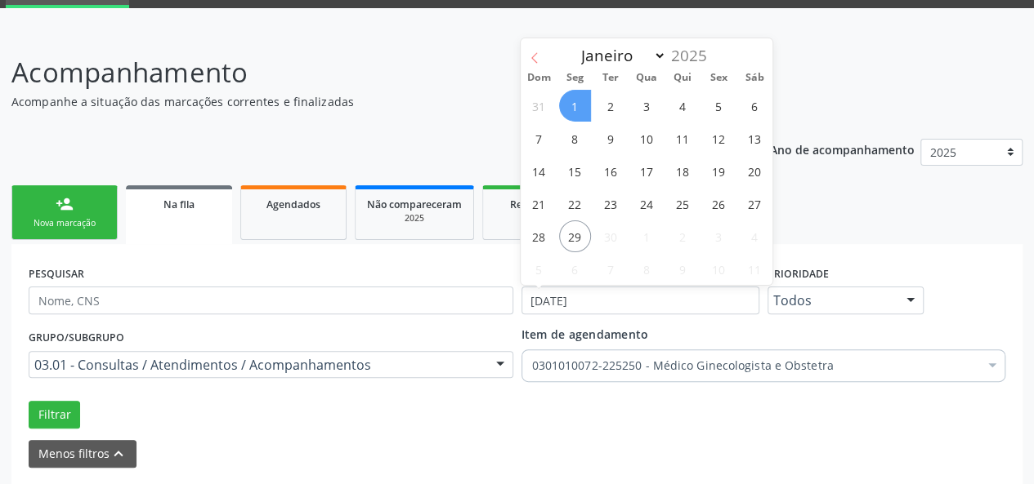
click at [534, 58] on icon at bounding box center [534, 57] width 11 height 11
click at [533, 58] on icon at bounding box center [534, 57] width 11 height 11
select select "6"
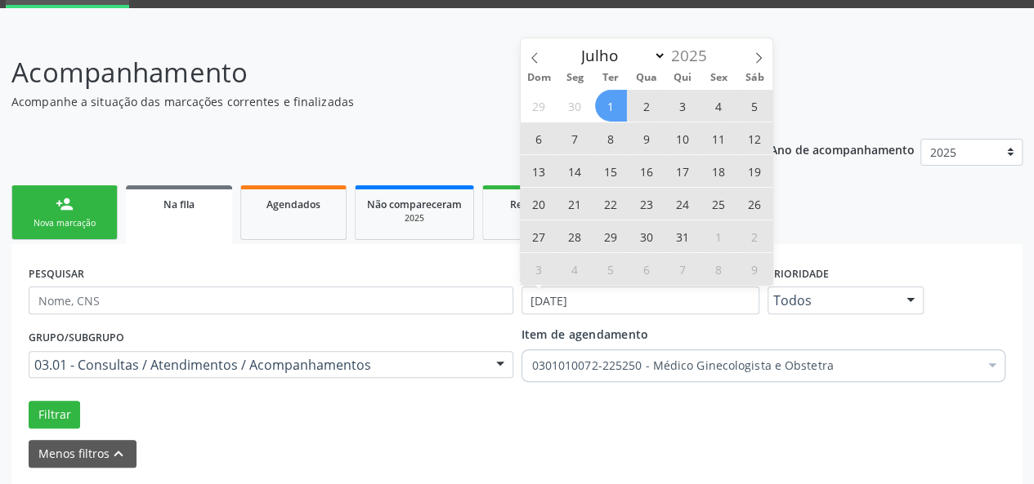
click at [613, 96] on span "1" at bounding box center [611, 106] width 32 height 32
select select "8"
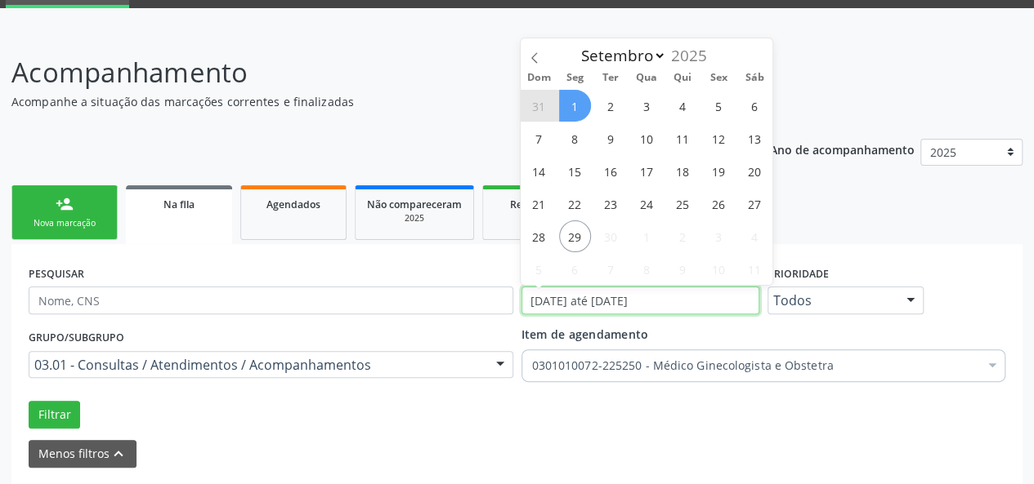
click at [616, 306] on input "[DATE] até [DATE]" at bounding box center [640, 301] width 238 height 28
click at [570, 104] on span "1" at bounding box center [575, 106] width 32 height 32
type input "[DATE]"
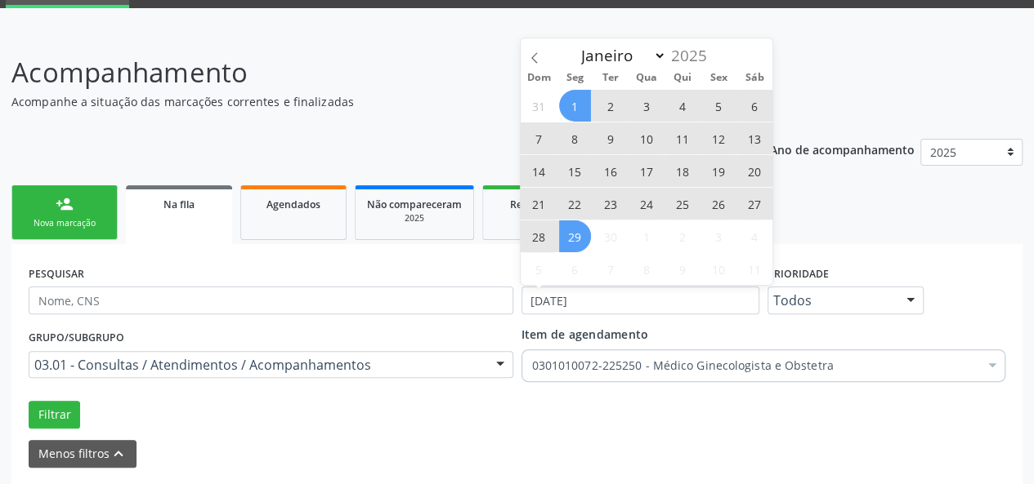
click at [583, 230] on span "29" at bounding box center [575, 237] width 32 height 32
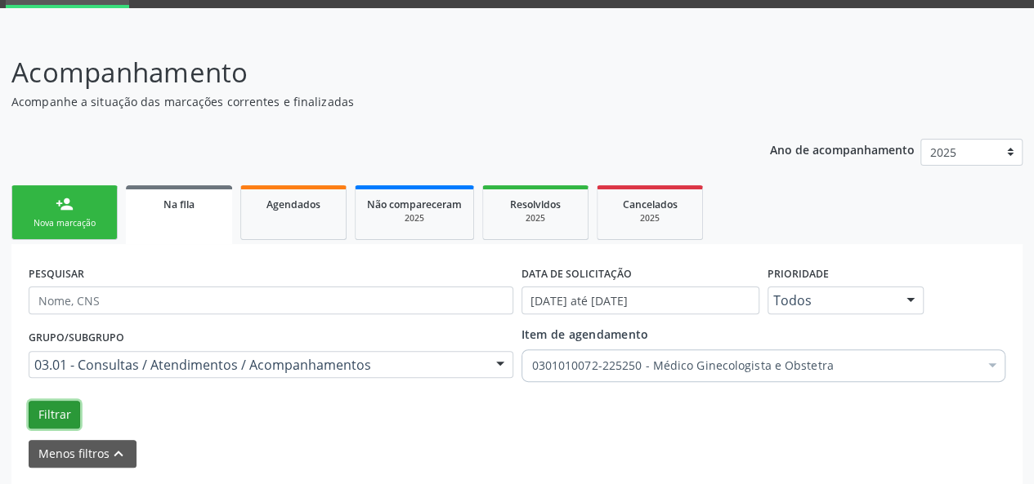
drag, startPoint x: 52, startPoint y: 414, endPoint x: 125, endPoint y: 404, distance: 73.5
click at [52, 414] on button "Filtrar" at bounding box center [54, 415] width 51 height 28
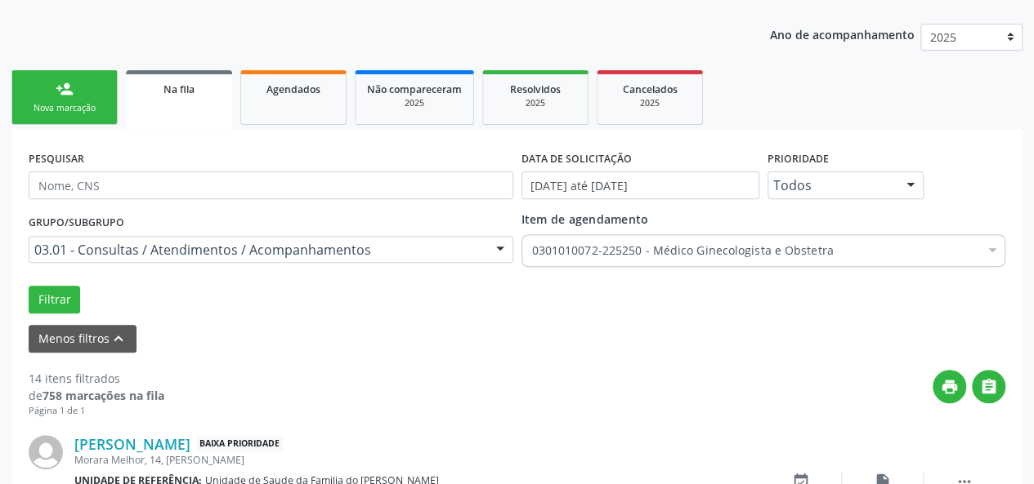
scroll to position [196, 0]
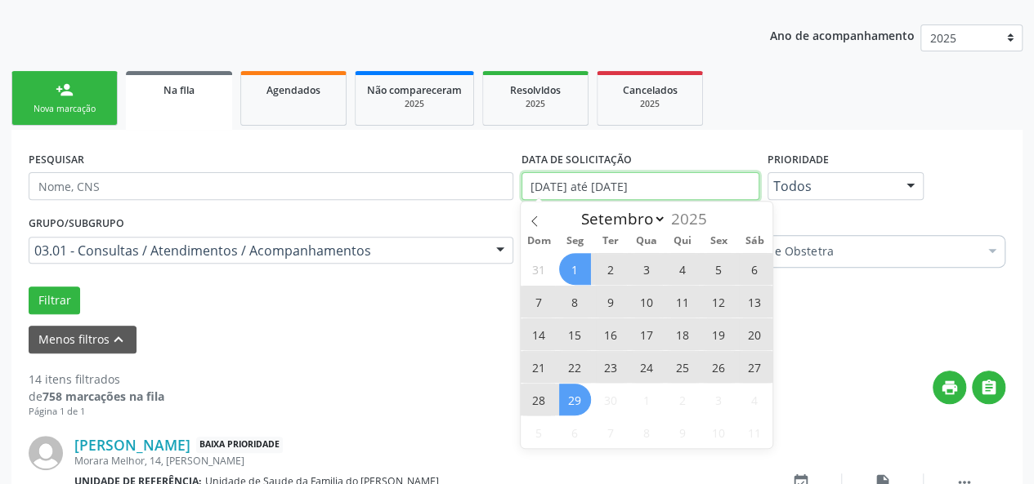
click at [579, 182] on input "[DATE] até [DATE]" at bounding box center [640, 186] width 238 height 28
click at [565, 266] on span "1" at bounding box center [575, 269] width 32 height 32
type input "[DATE]"
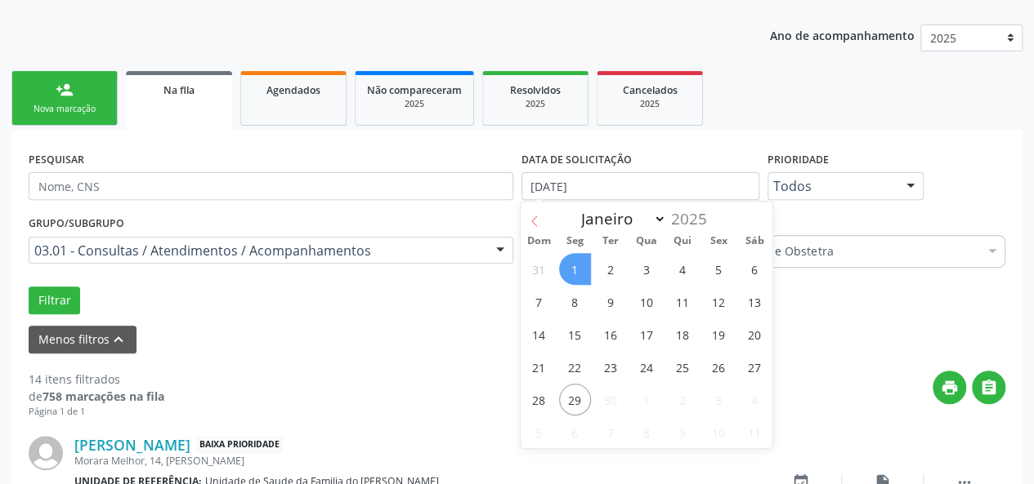
click at [541, 218] on span at bounding box center [534, 216] width 28 height 28
select select "6"
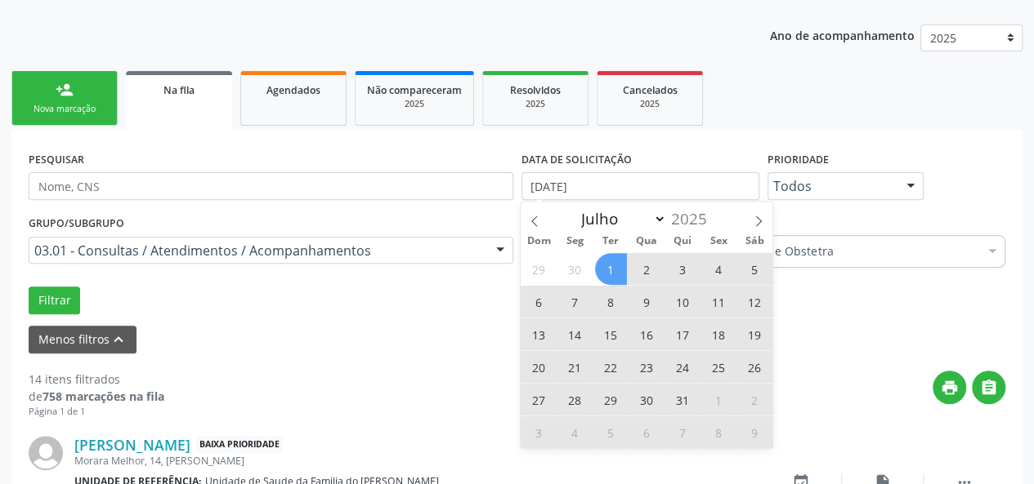
click at [603, 267] on span "1" at bounding box center [611, 269] width 32 height 32
select select "8"
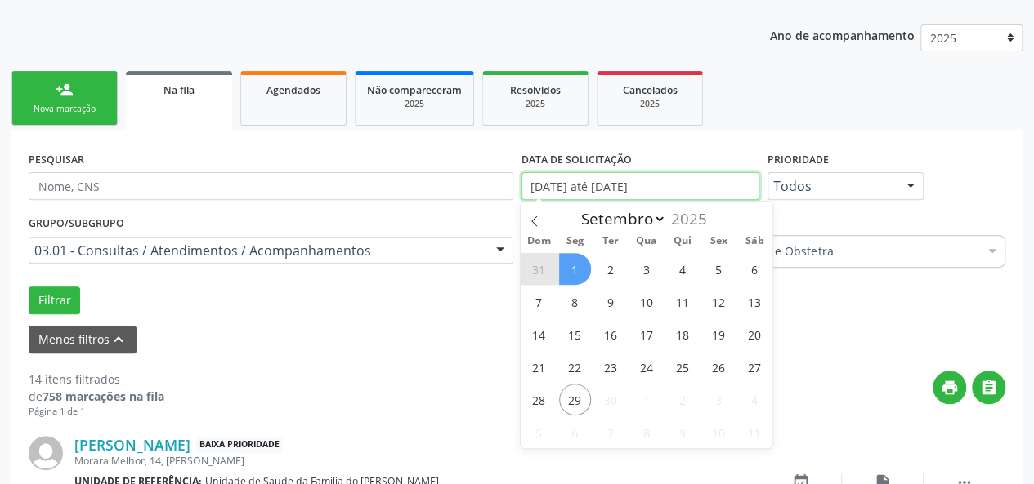
click at [566, 187] on input "[DATE] até [DATE]" at bounding box center [640, 186] width 238 height 28
click at [578, 261] on span "1" at bounding box center [575, 269] width 32 height 32
type input "[DATE]"
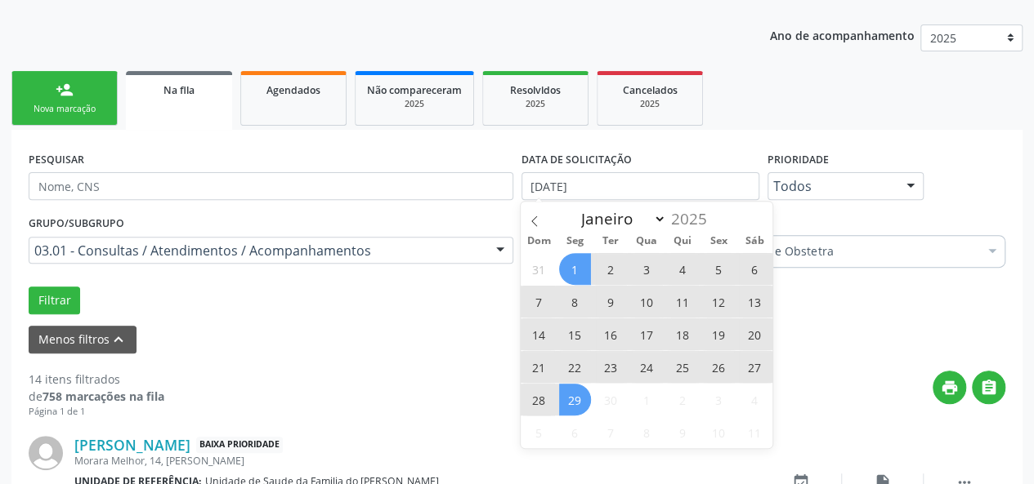
click at [574, 397] on span "29" at bounding box center [575, 400] width 32 height 32
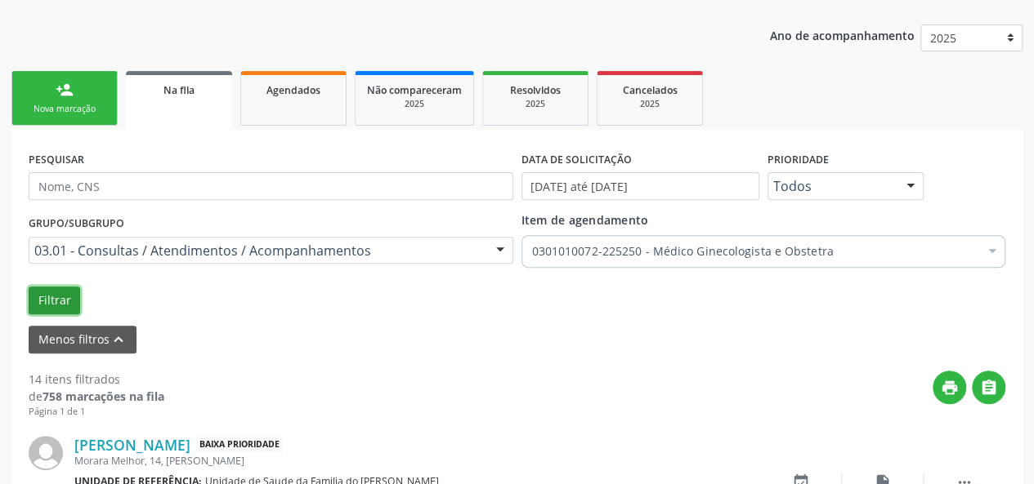
click at [39, 306] on button "Filtrar" at bounding box center [54, 301] width 51 height 28
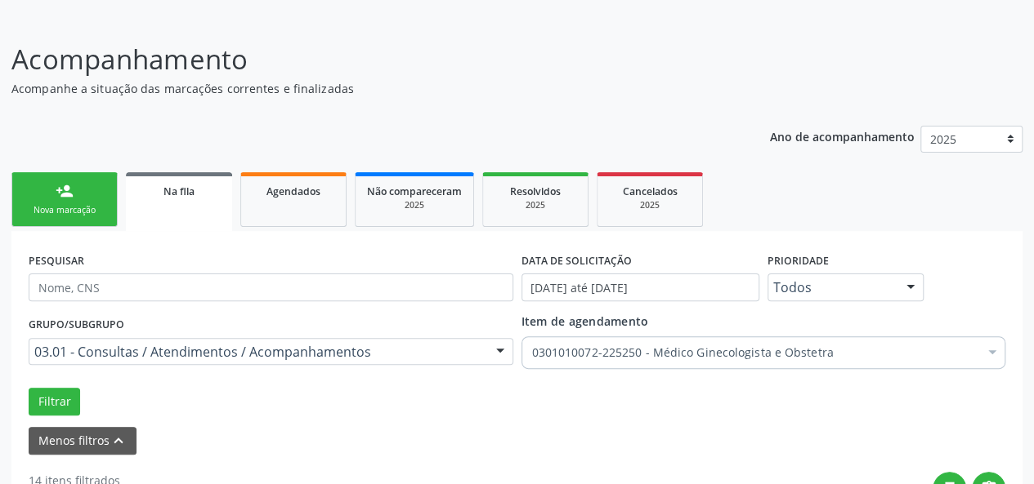
scroll to position [176, 0]
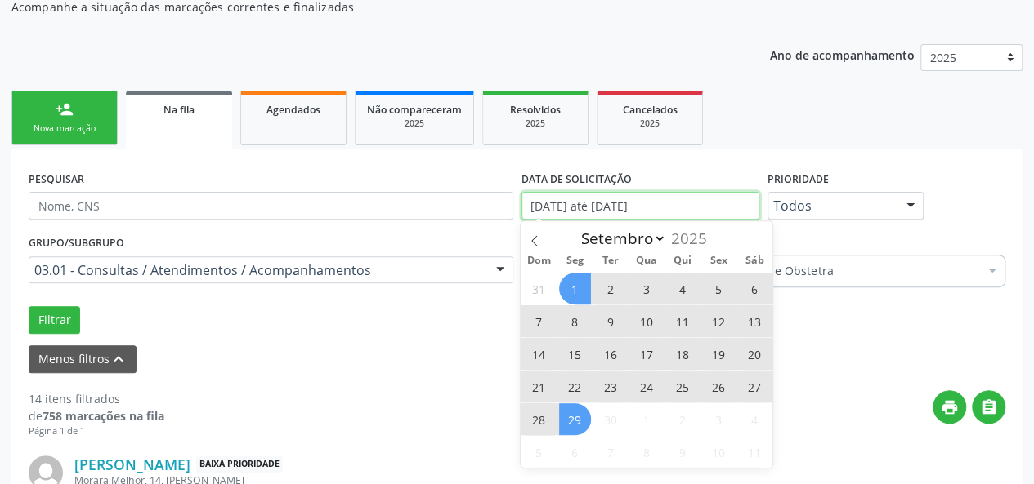
click at [641, 207] on input "[DATE] até [DATE]" at bounding box center [640, 206] width 238 height 28
click at [583, 282] on span "1" at bounding box center [575, 289] width 32 height 32
type input "[DATE]"
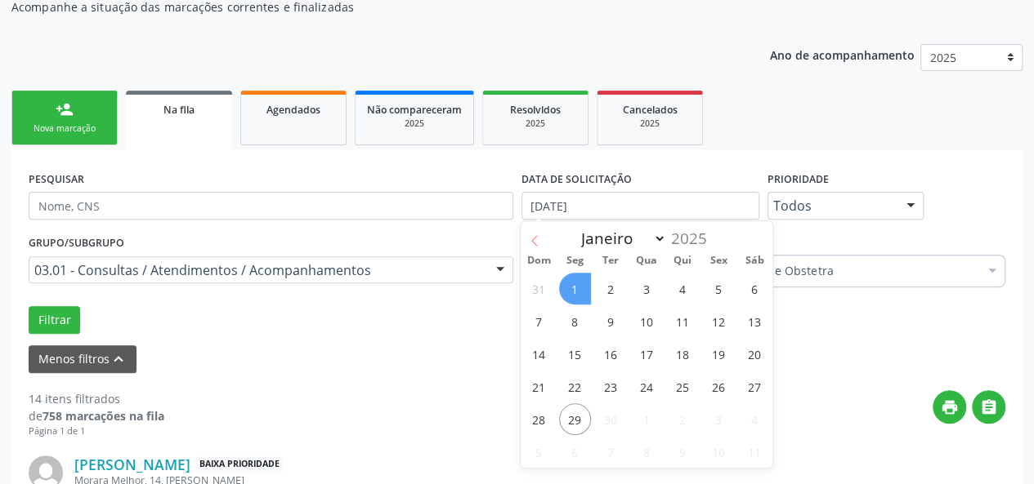
click at [536, 239] on icon at bounding box center [534, 240] width 11 height 11
select select "6"
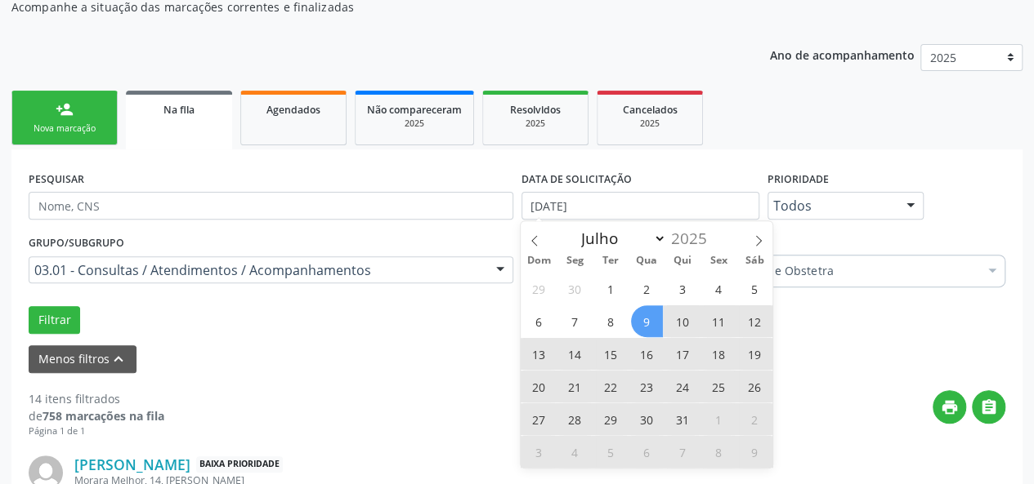
click at [638, 323] on span "9" at bounding box center [647, 322] width 32 height 32
select select "8"
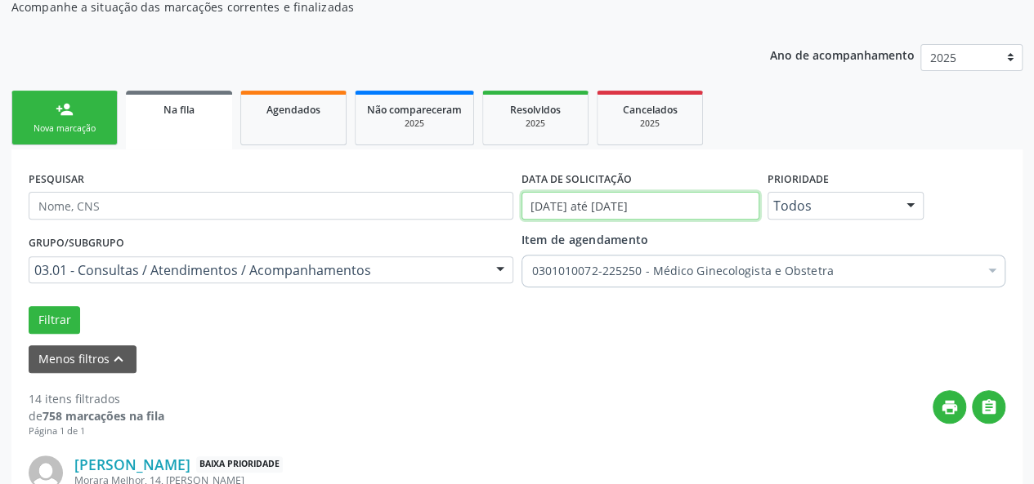
click at [590, 202] on input "[DATE] até [DATE]" at bounding box center [640, 206] width 238 height 28
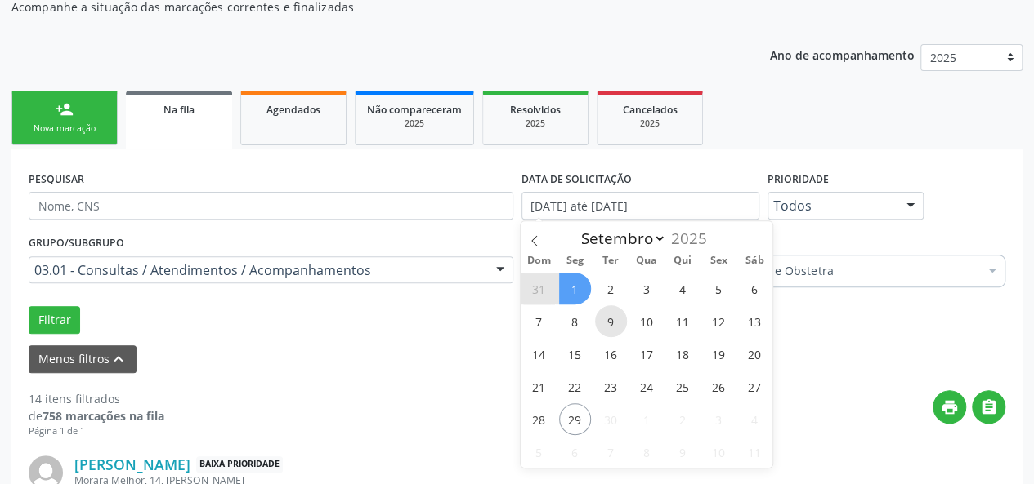
click at [618, 312] on span "9" at bounding box center [611, 322] width 32 height 32
type input "[DATE]"
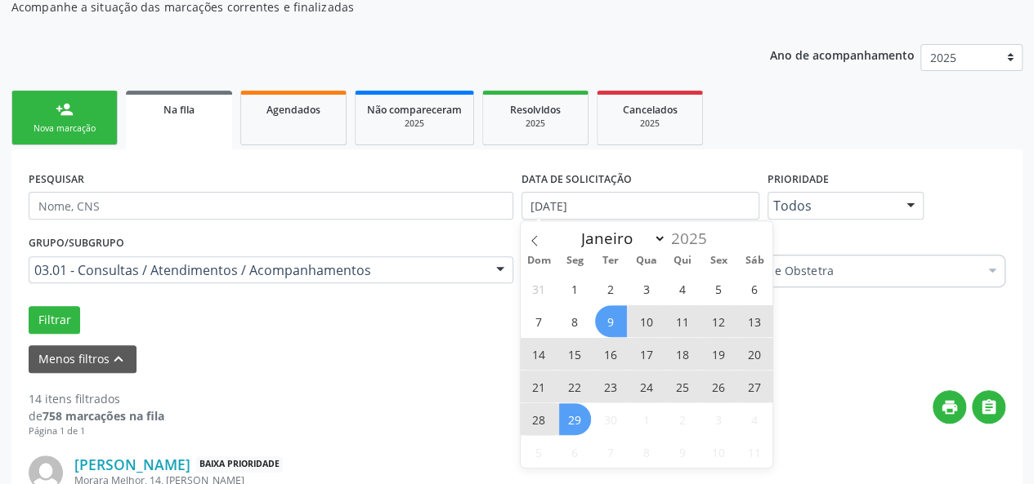
click at [580, 419] on span "29" at bounding box center [575, 420] width 32 height 32
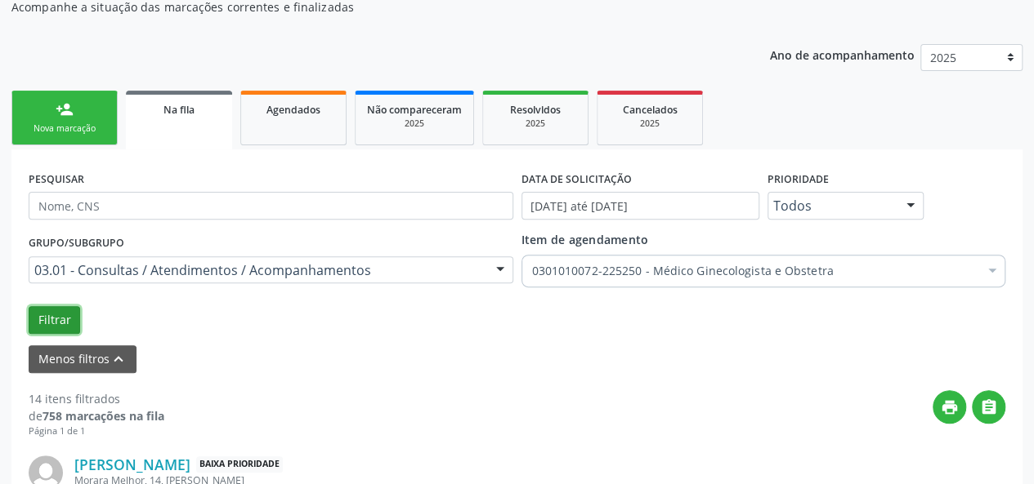
click at [51, 317] on button "Filtrar" at bounding box center [54, 320] width 51 height 28
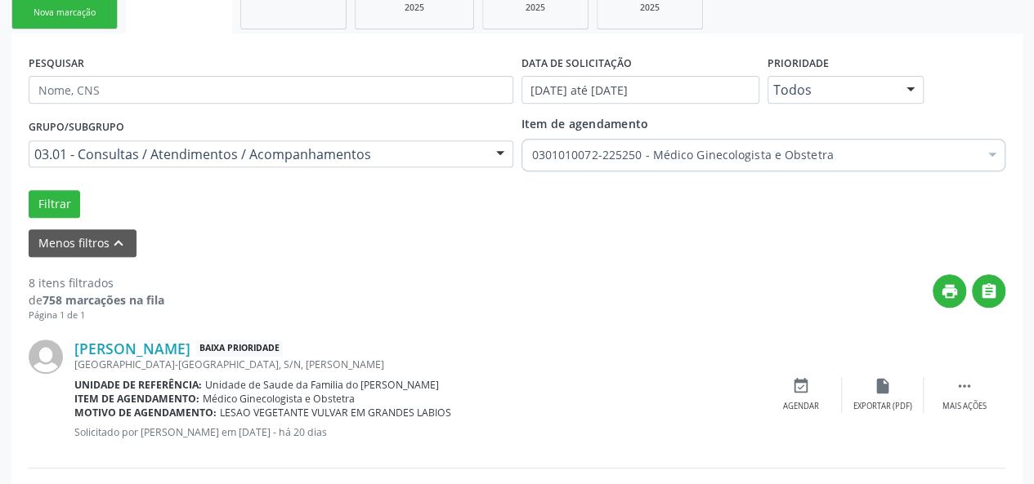
scroll to position [118, 0]
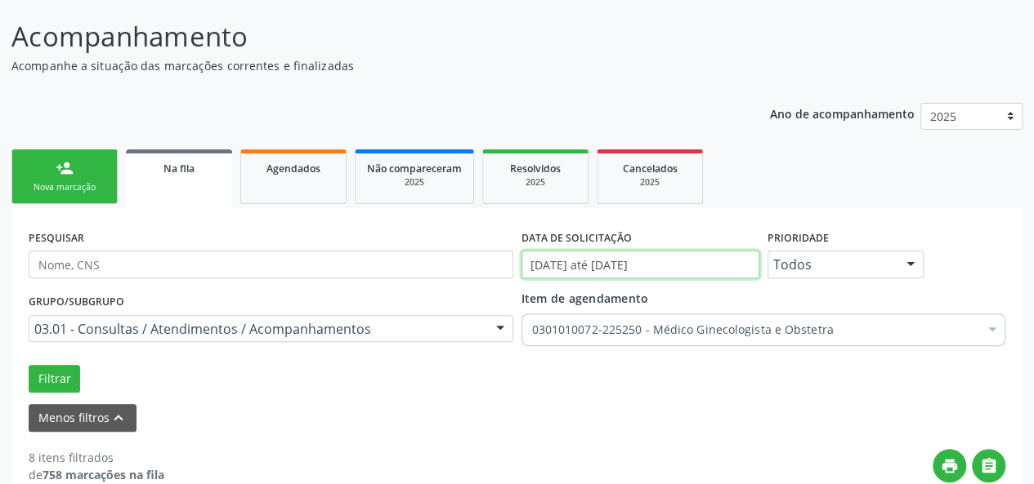
click at [641, 263] on input "[DATE] até [DATE]" at bounding box center [640, 265] width 238 height 28
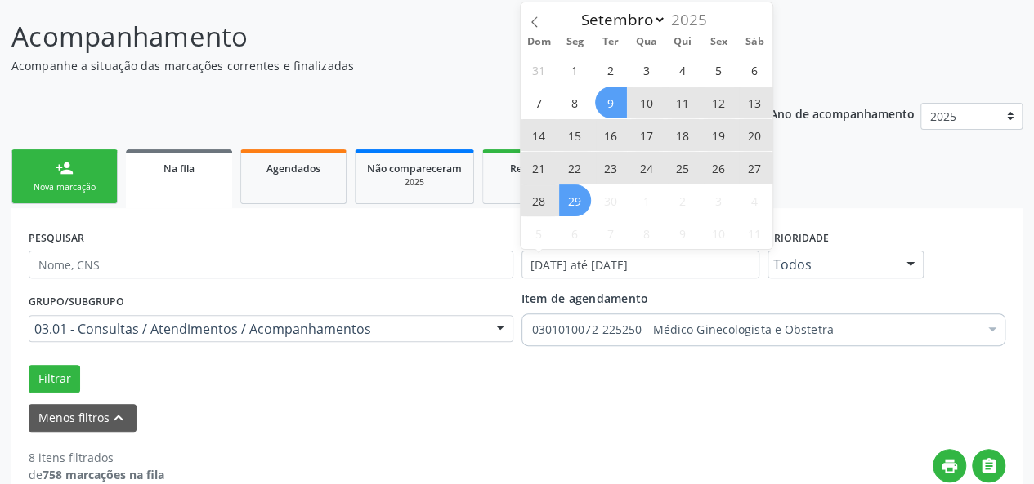
click at [582, 203] on span "29" at bounding box center [575, 201] width 32 height 32
type input "[DATE]"
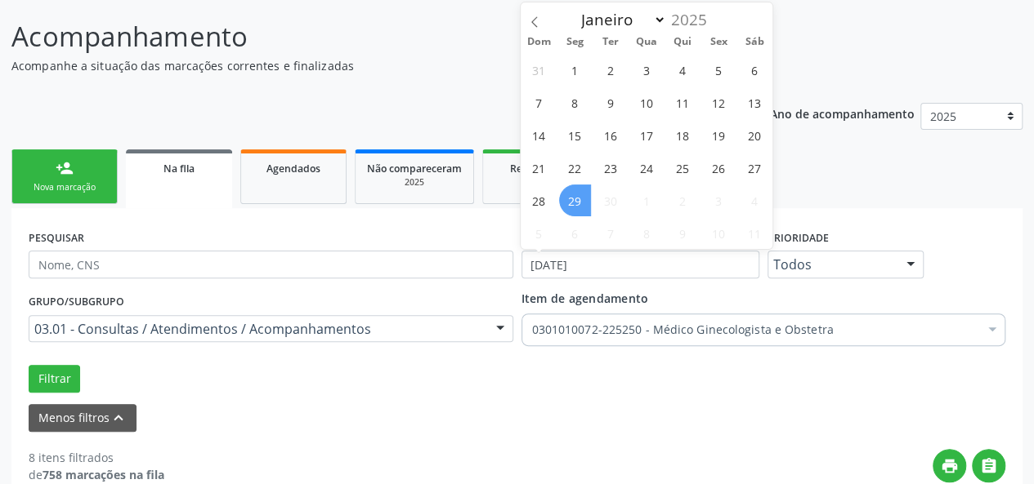
click at [572, 197] on span "29" at bounding box center [575, 201] width 32 height 32
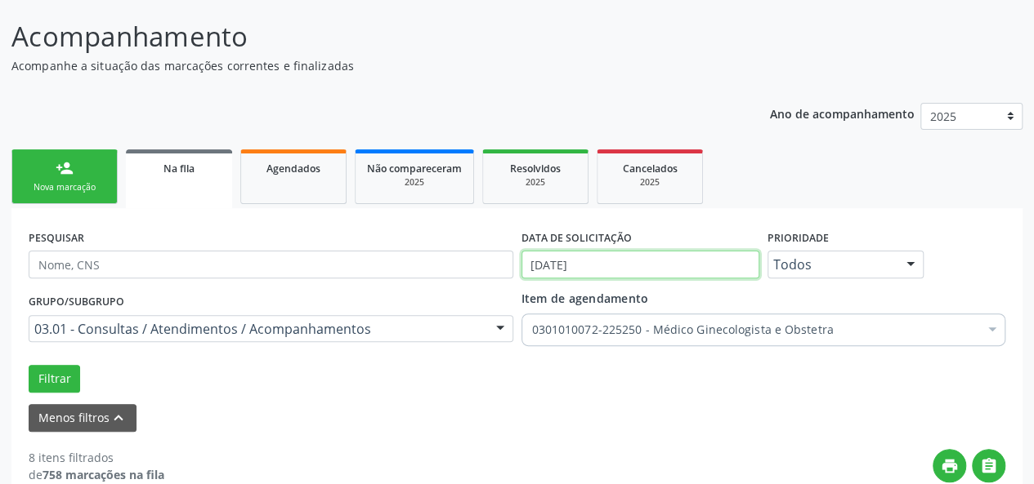
click at [569, 262] on input "[DATE]" at bounding box center [640, 265] width 238 height 28
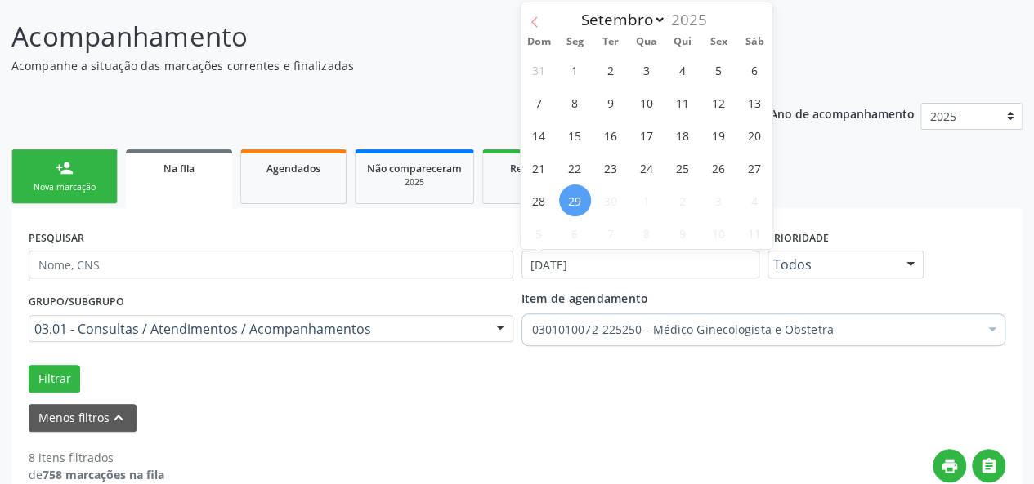
click at [538, 22] on icon at bounding box center [534, 21] width 11 height 11
select select "6"
click at [604, 92] on span "8" at bounding box center [611, 103] width 32 height 32
type input "[DATE]"
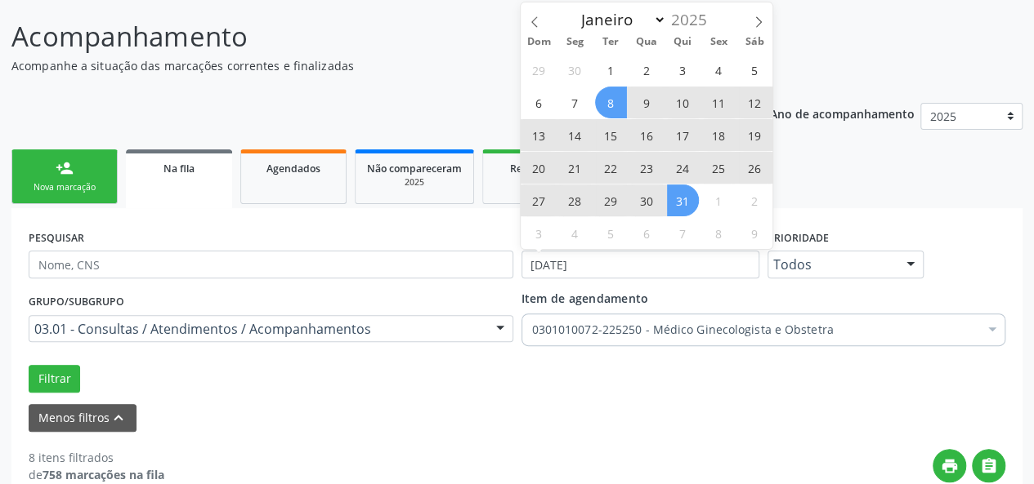
click at [675, 195] on span "31" at bounding box center [683, 201] width 32 height 32
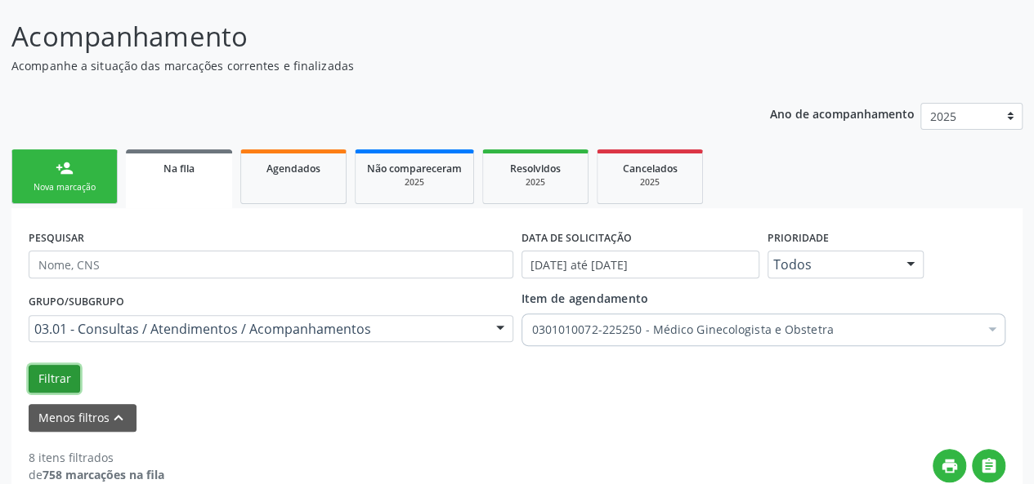
click at [47, 374] on button "Filtrar" at bounding box center [54, 379] width 51 height 28
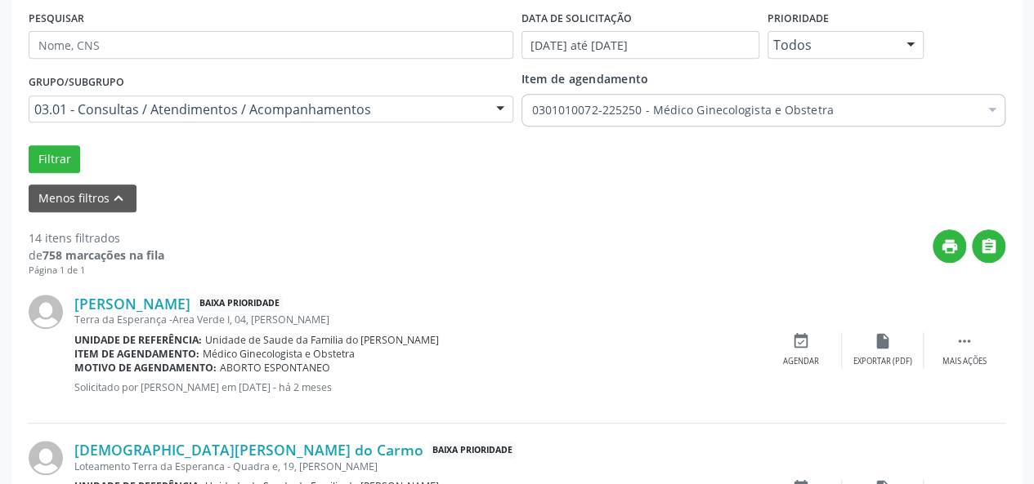
scroll to position [363, 0]
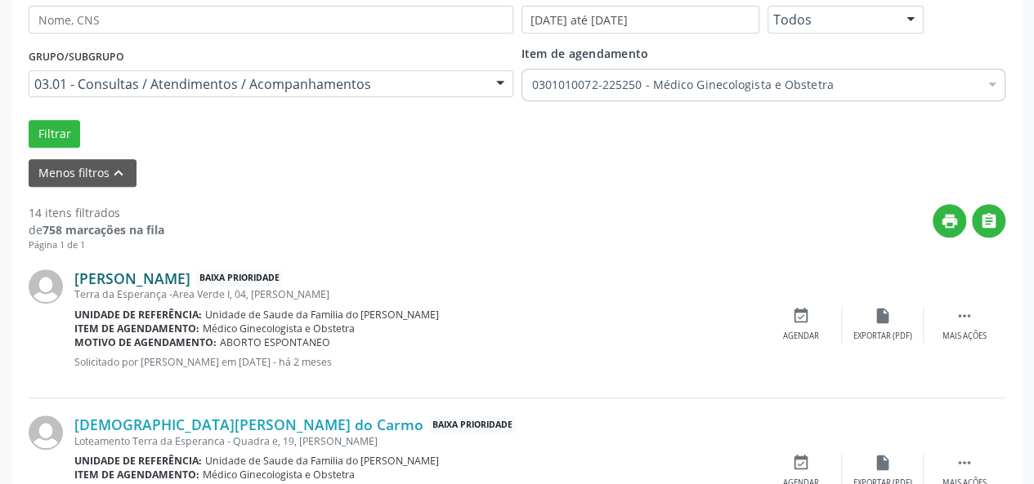
click at [190, 275] on link "[PERSON_NAME]" at bounding box center [132, 279] width 116 height 18
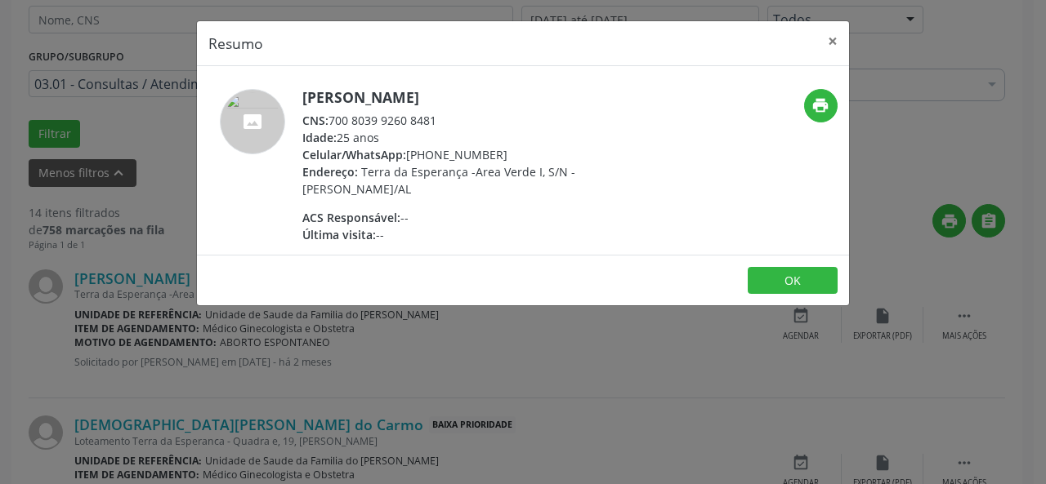
drag, startPoint x: 440, startPoint y: 115, endPoint x: 332, endPoint y: 118, distance: 107.9
click at [332, 118] on div "CNS: 700 8039 9260 8481" at bounding box center [461, 120] width 318 height 17
copy div "700 8039 9260 8481"
click at [827, 42] on button "×" at bounding box center [832, 41] width 33 height 40
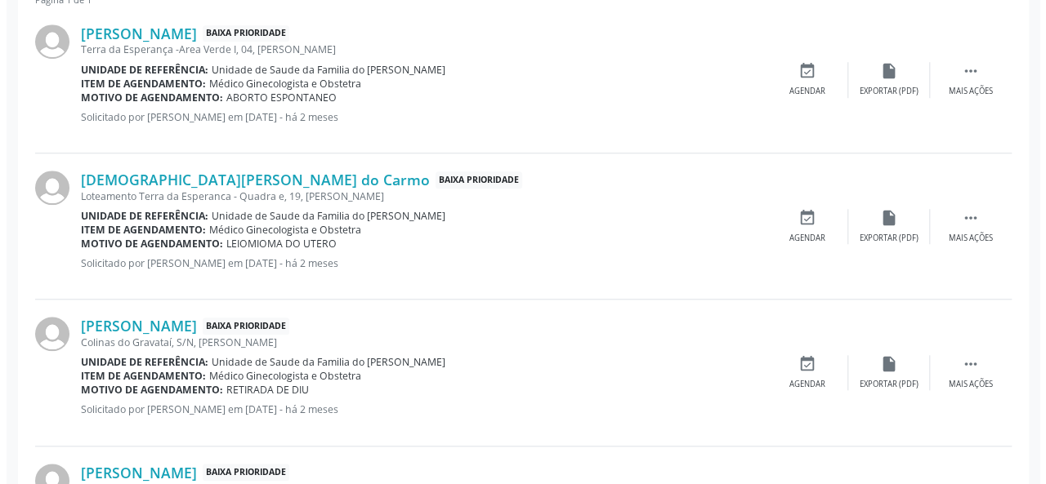
scroll to position [690, 0]
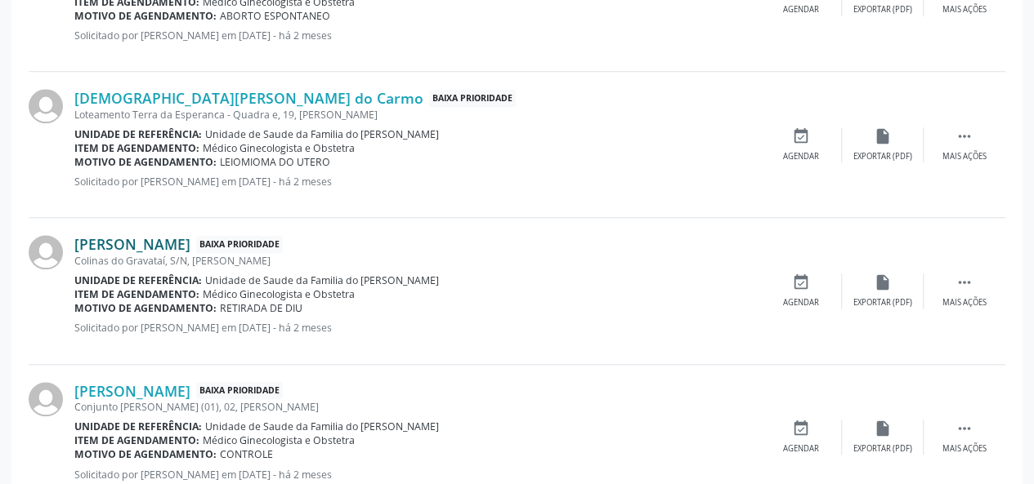
click at [172, 246] on link "[PERSON_NAME]" at bounding box center [132, 244] width 116 height 18
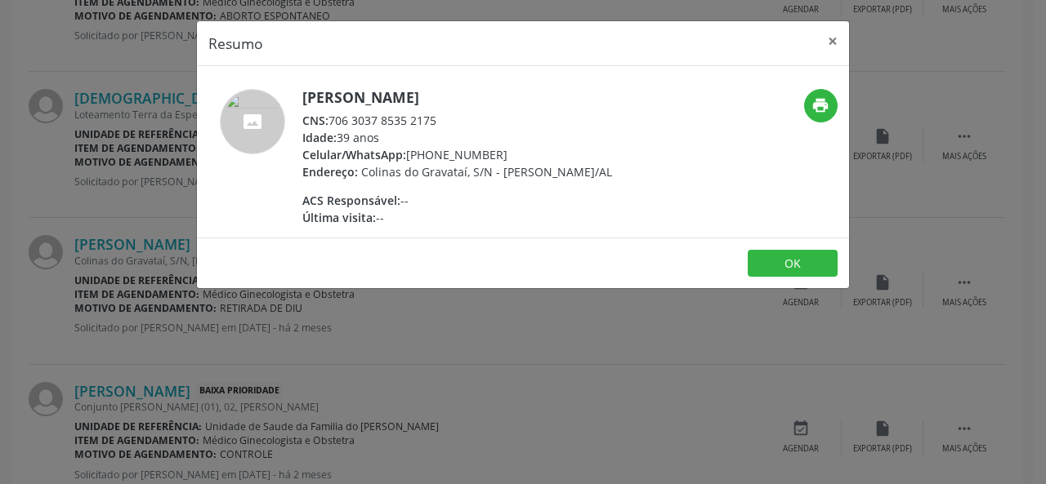
drag, startPoint x: 444, startPoint y: 118, endPoint x: 332, endPoint y: 117, distance: 112.7
click at [332, 117] on div "CNS: 706 3037 8535 2175" at bounding box center [457, 120] width 310 height 17
copy div "706 3037 8535 2175"
